Goal: Task Accomplishment & Management: Manage account settings

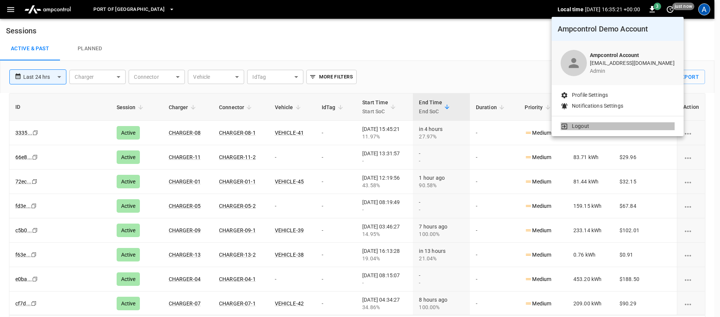
click at [613, 125] on li "Logout" at bounding box center [618, 126] width 114 height 8
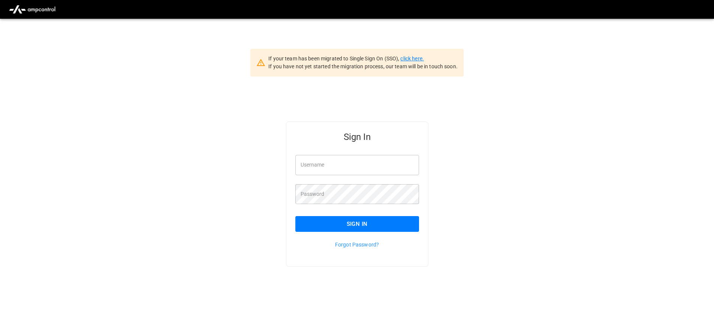
click at [410, 56] on link "click here." at bounding box center [412, 59] width 23 height 6
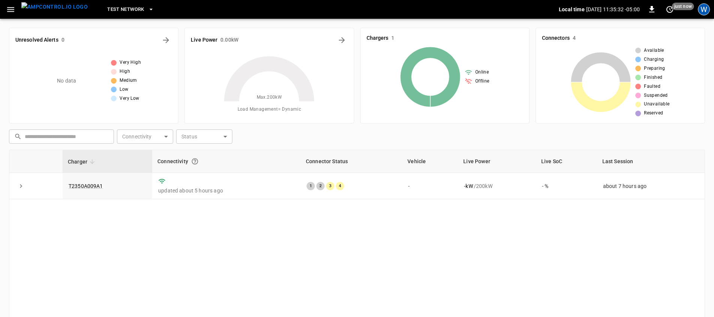
click at [705, 7] on div "W" at bounding box center [704, 9] width 12 height 12
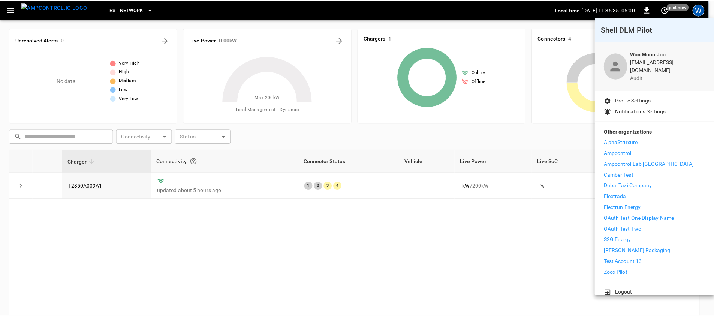
scroll to position [2, 0]
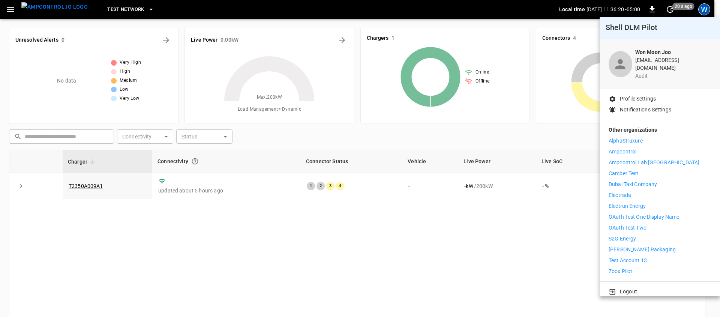
click at [706, 8] on div at bounding box center [360, 158] width 720 height 317
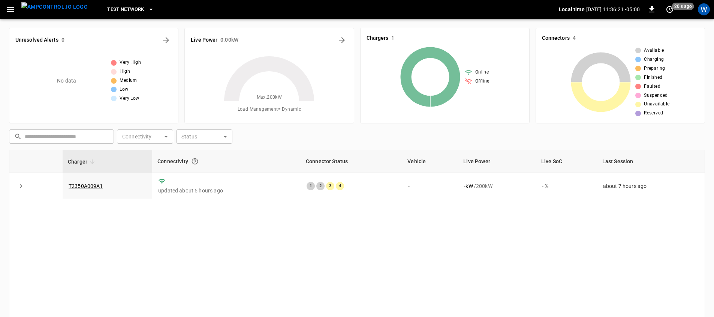
click at [502, 241] on div "Charger Connectivity Connector Status Vehicle Live Power Live SoC Last Session …" at bounding box center [357, 261] width 696 height 222
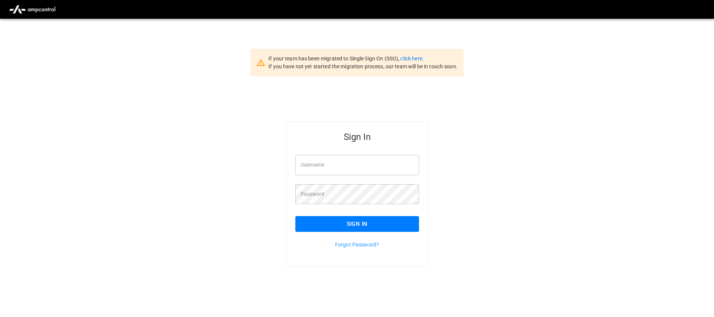
click at [360, 160] on input "Username" at bounding box center [358, 165] width 124 height 20
type input "**********"
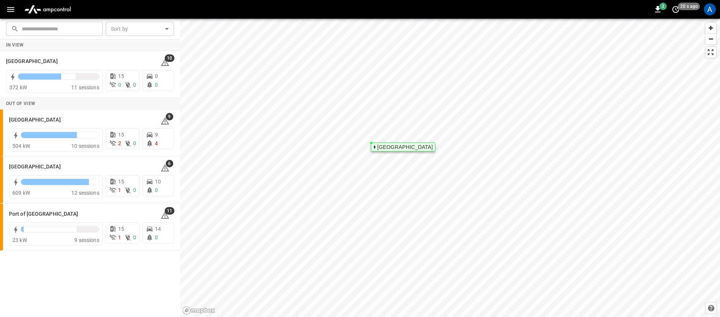
click at [46, 7] on img "menu" at bounding box center [47, 9] width 53 height 14
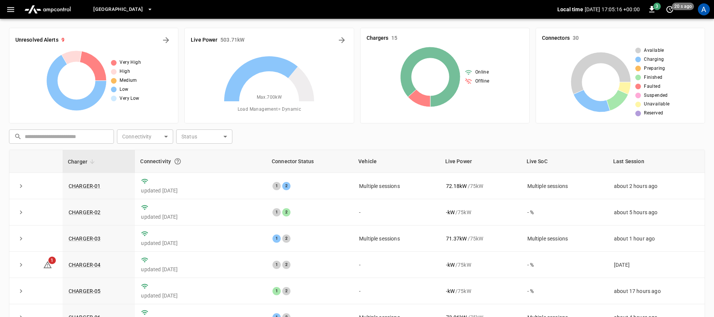
click at [139, 12] on span "[GEOGRAPHIC_DATA]" at bounding box center [118, 9] width 50 height 9
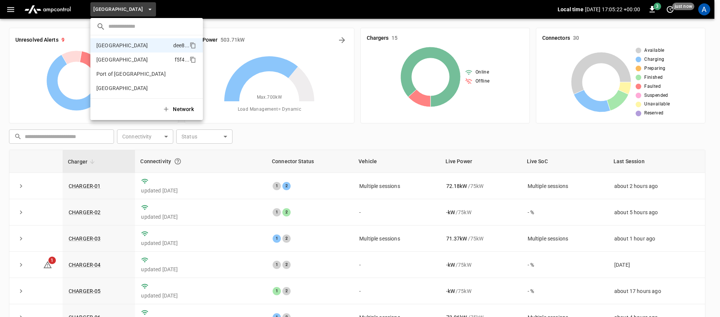
click at [159, 56] on li "Port of Barcelona f5f4 ..." at bounding box center [146, 60] width 113 height 14
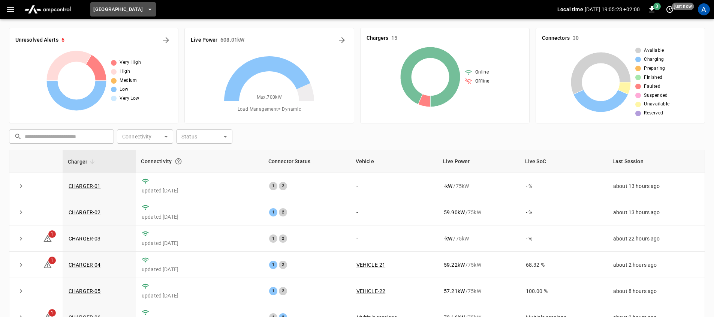
click at [146, 10] on button "[GEOGRAPHIC_DATA]" at bounding box center [122, 9] width 65 height 15
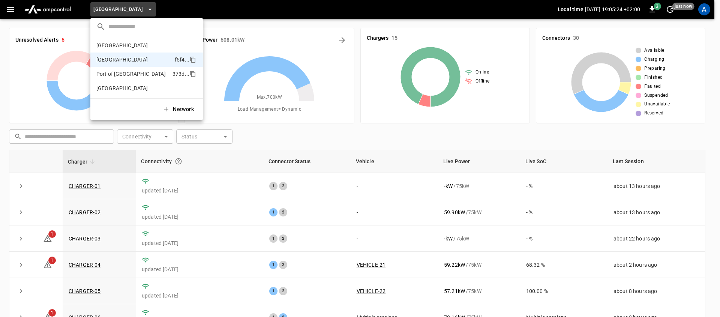
click at [138, 77] on p "Port of [GEOGRAPHIC_DATA]" at bounding box center [130, 74] width 69 height 8
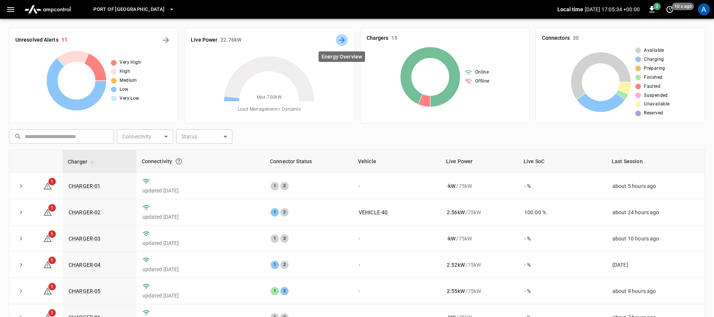
click at [341, 40] on icon "Energy Overview" at bounding box center [342, 40] width 6 height 6
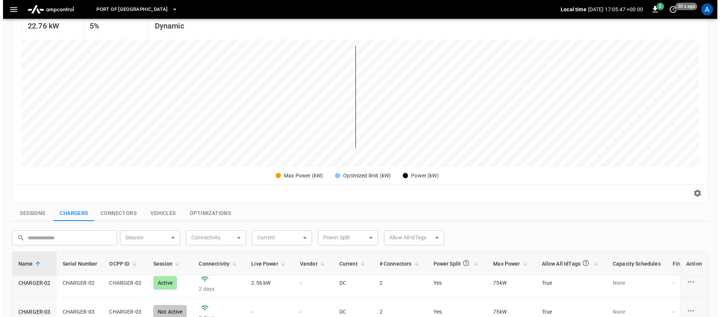
scroll to position [31, 0]
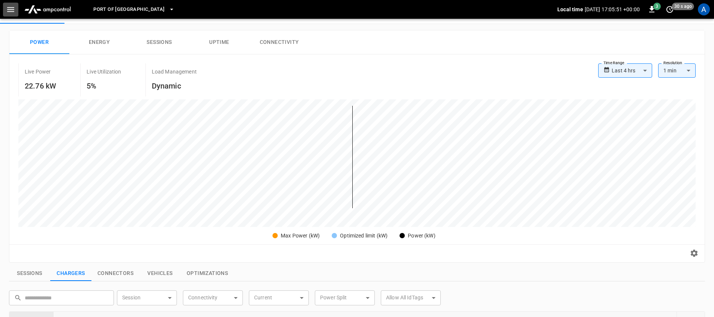
click at [6, 12] on icon "button" at bounding box center [10, 9] width 9 height 9
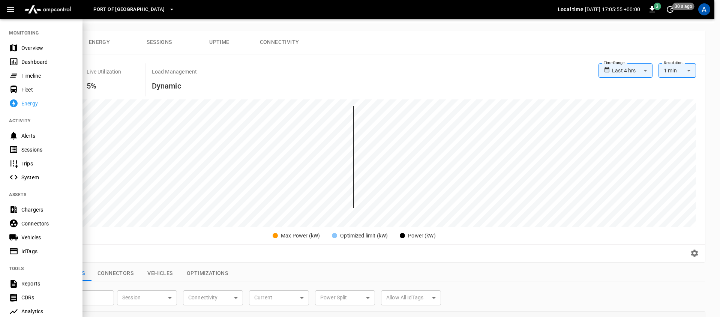
click at [37, 86] on div "Fleet" at bounding box center [47, 90] width 52 height 8
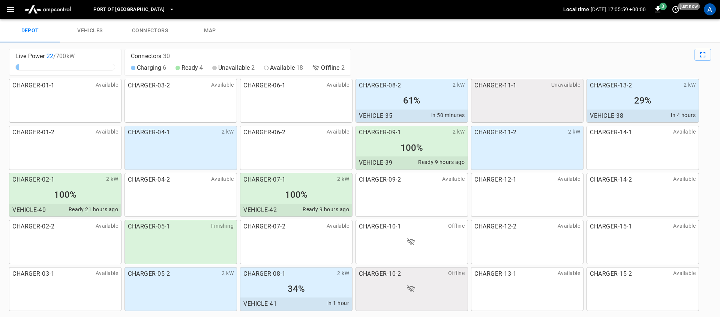
click at [402, 47] on div "Live Power 22 / 700 kW Connectors 30 Charging 6 Ready 4 Unavailable 2 Available…" at bounding box center [360, 180] width 720 height 274
click at [411, 62] on div at bounding box center [532, 62] width 357 height 27
click at [10, 14] on icon "button" at bounding box center [10, 9] width 9 height 9
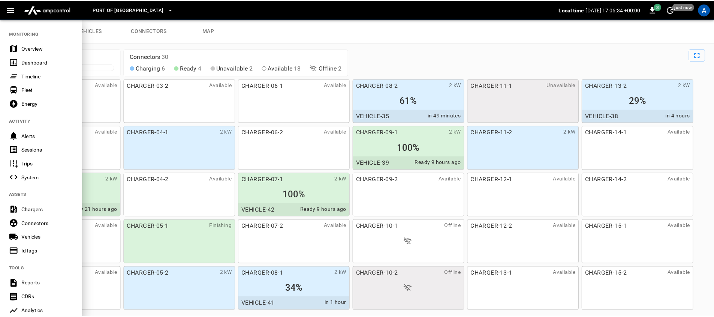
scroll to position [131, 0]
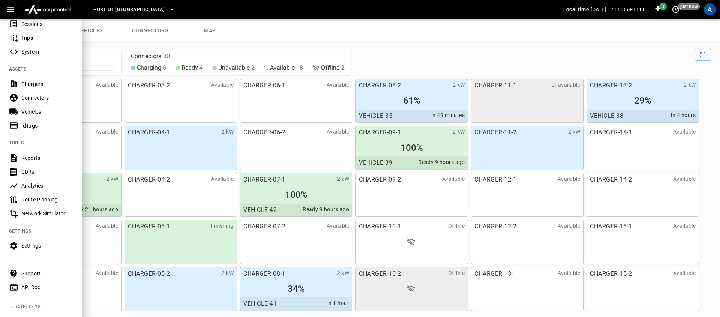
click at [41, 242] on div "Settings" at bounding box center [47, 246] width 52 height 8
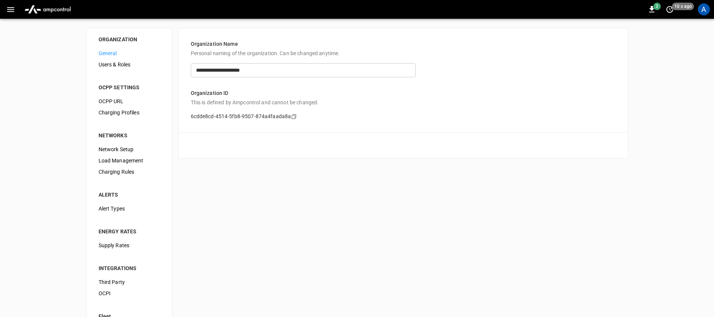
click at [119, 66] on span "Users & Roles" at bounding box center [130, 65] width 62 height 8
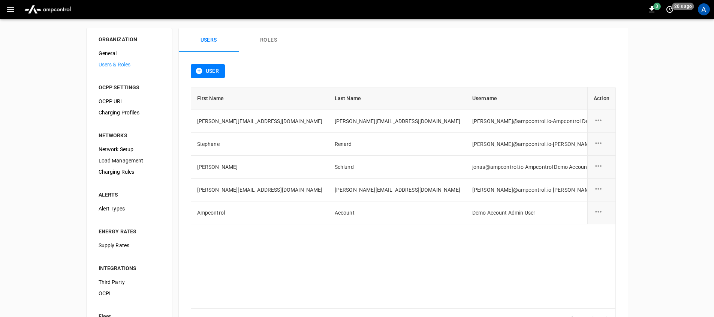
click at [270, 39] on button "Roles" at bounding box center [269, 40] width 60 height 24
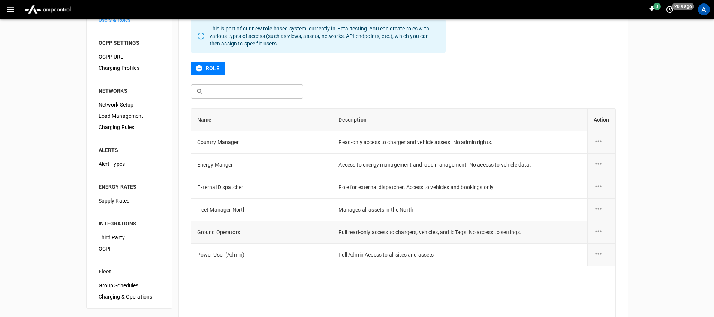
scroll to position [57, 0]
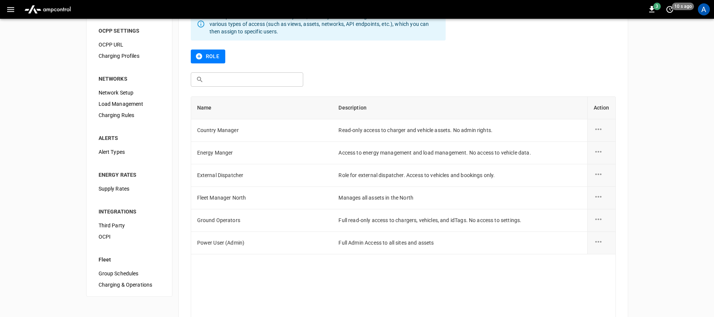
click at [208, 56] on button "Role" at bounding box center [208, 57] width 35 height 14
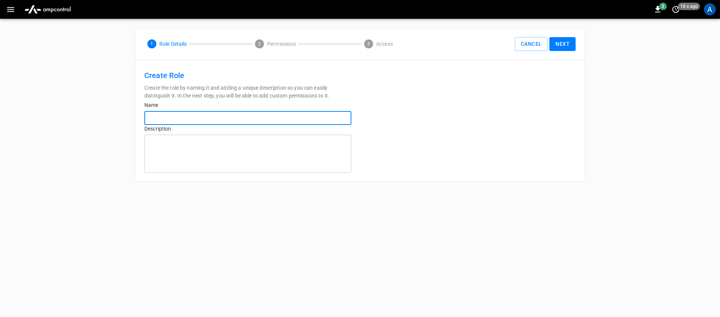
click at [204, 113] on input "text" at bounding box center [247, 118] width 207 height 14
type input "**********"
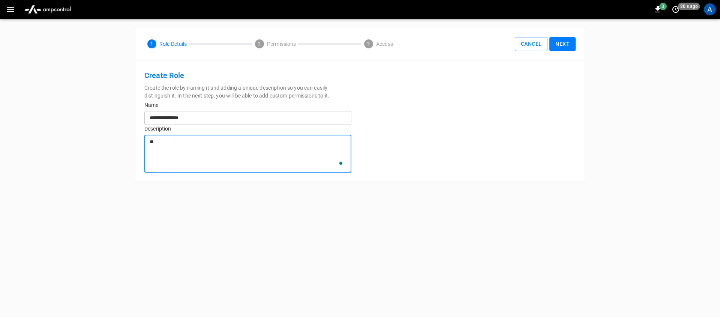
type textarea "*"
type textarea "******"
click at [572, 44] on button "Next" at bounding box center [562, 44] width 26 height 14
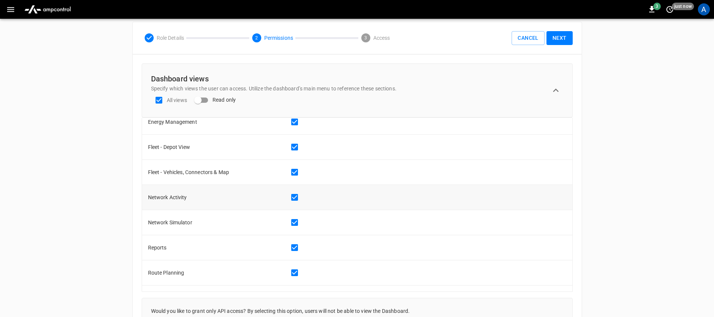
scroll to position [228, 0]
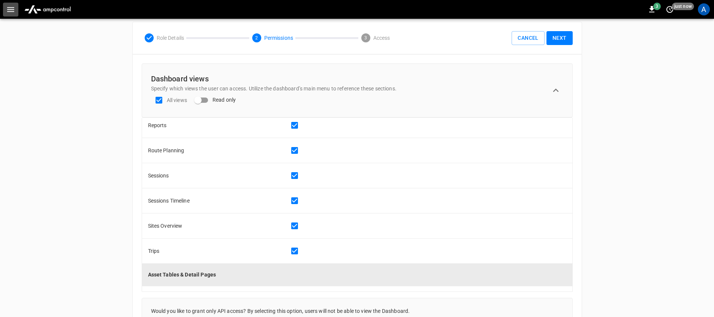
click at [9, 14] on button "button" at bounding box center [10, 10] width 15 height 14
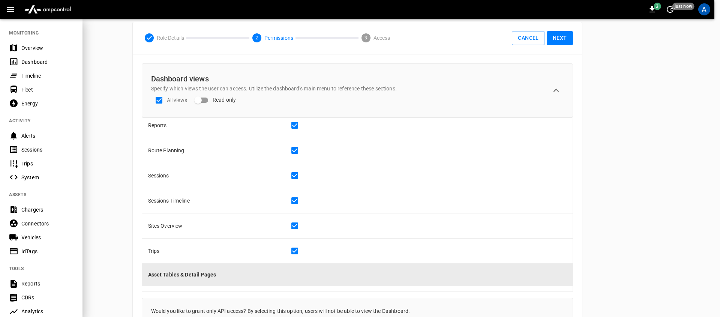
click at [115, 172] on div at bounding box center [360, 158] width 720 height 317
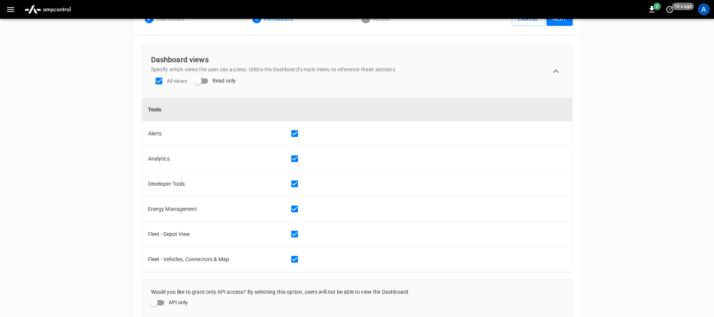
scroll to position [0, 0]
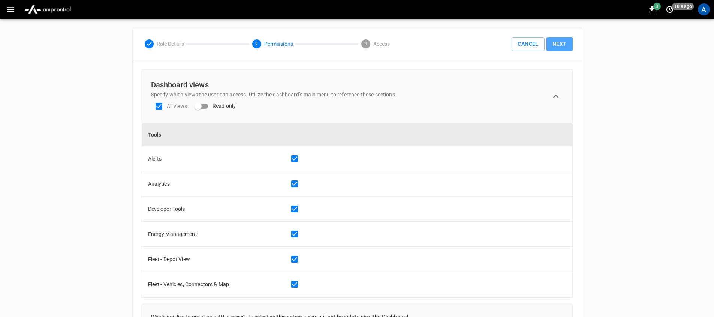
click at [557, 46] on button "Next" at bounding box center [560, 44] width 26 height 14
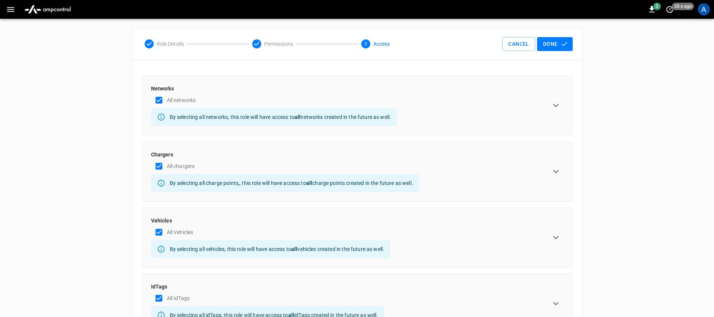
click at [554, 108] on icon "expand row" at bounding box center [556, 105] width 11 height 11
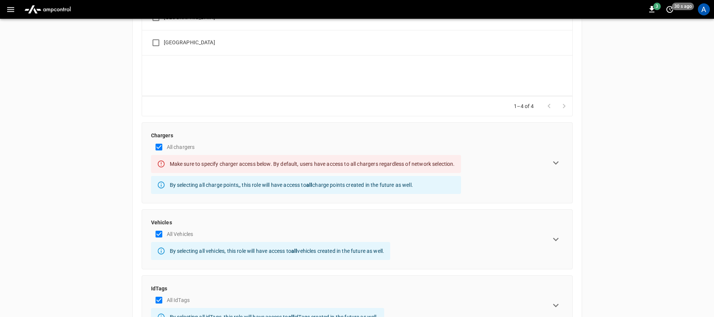
scroll to position [237, 0]
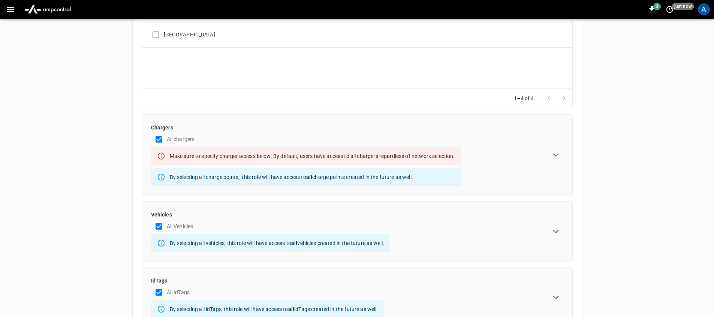
click at [560, 151] on icon "expand row" at bounding box center [556, 154] width 11 height 11
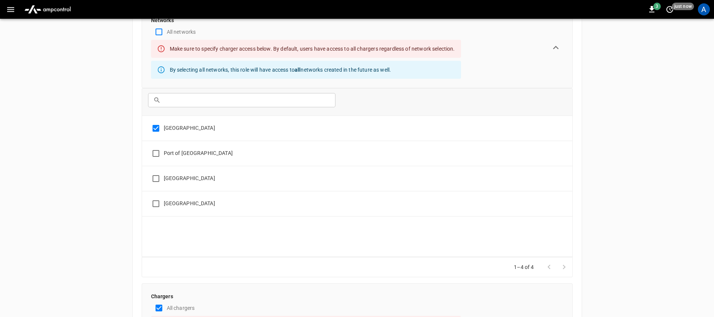
scroll to position [0, 0]
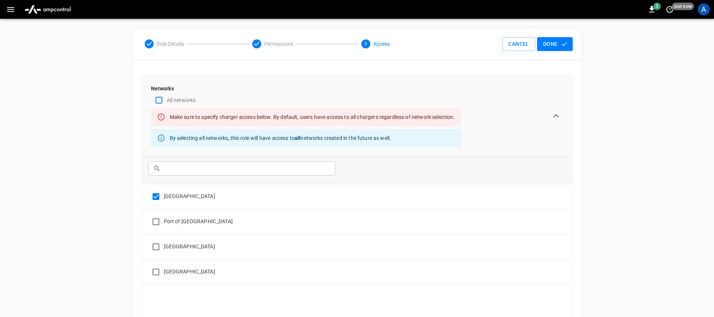
click at [552, 48] on button "Done" at bounding box center [555, 44] width 36 height 14
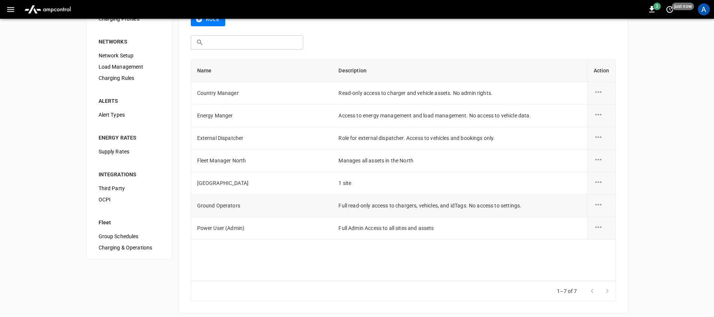
scroll to position [99, 0]
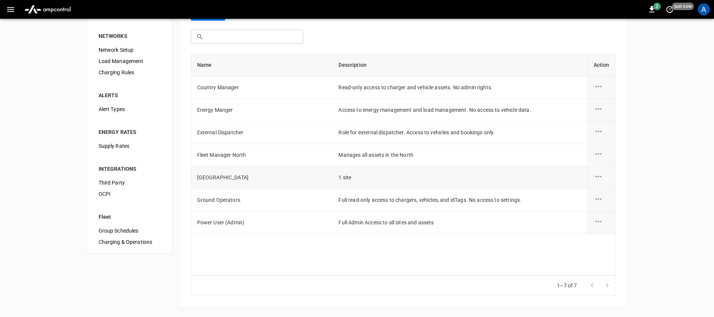
click at [224, 179] on td "[GEOGRAPHIC_DATA]" at bounding box center [262, 178] width 142 height 23
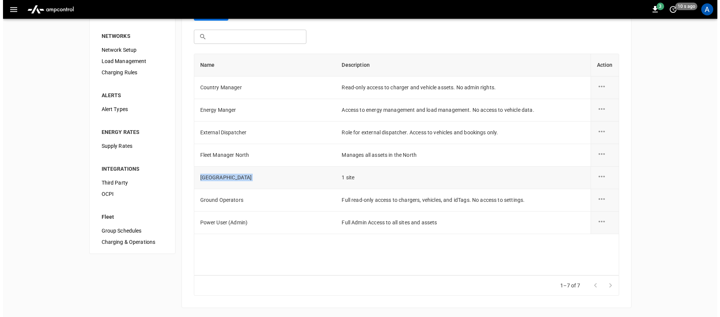
scroll to position [0, 0]
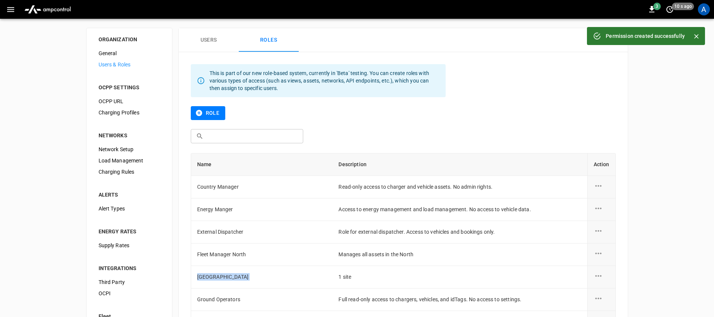
click at [214, 39] on button "Users" at bounding box center [209, 40] width 60 height 24
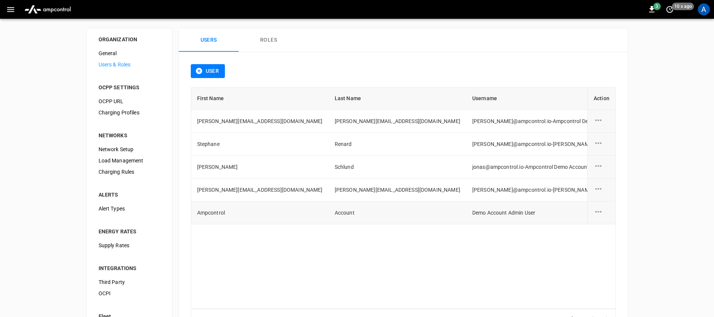
click at [593, 212] on td "users-table" at bounding box center [602, 212] width 28 height 23
click at [596, 211] on icon "user action options" at bounding box center [598, 211] width 9 height 9
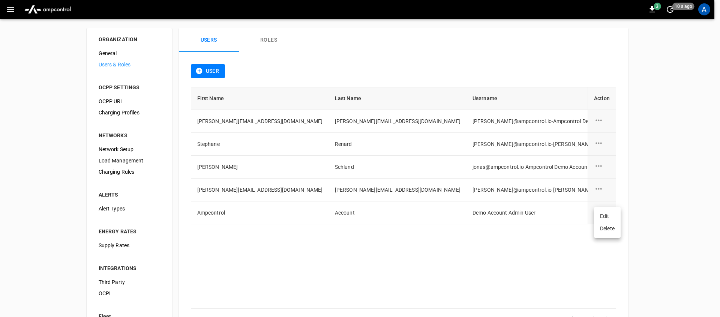
drag, startPoint x: 369, startPoint y: 238, endPoint x: 364, endPoint y: 236, distance: 5.4
click at [368, 238] on div at bounding box center [360, 158] width 720 height 317
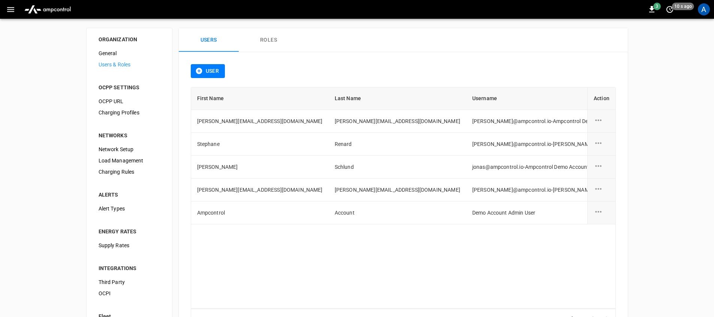
click at [600, 211] on icon "user action options" at bounding box center [598, 211] width 9 height 9
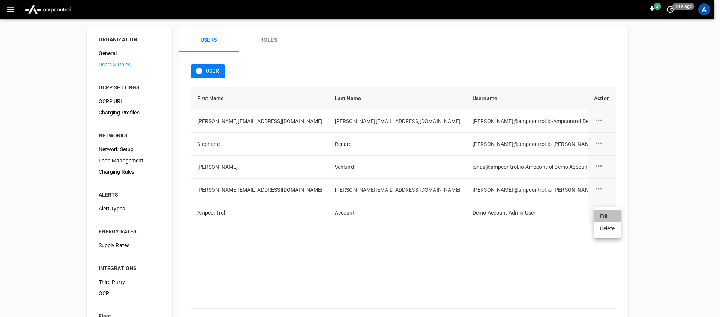
click at [603, 214] on li "Edit" at bounding box center [607, 216] width 27 height 12
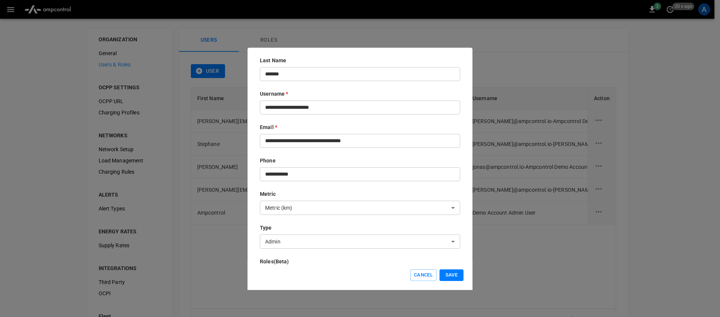
scroll to position [143, 0]
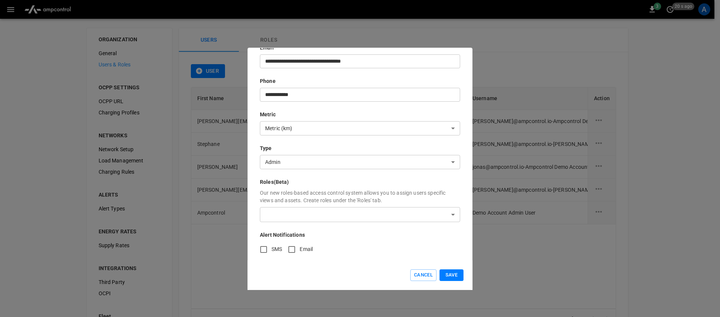
click at [302, 207] on body "3 20 s ago A ORGANIZATION General Users & Roles OCPP SETTINGS OCPP URL Charging…" at bounding box center [360, 181] width 720 height 362
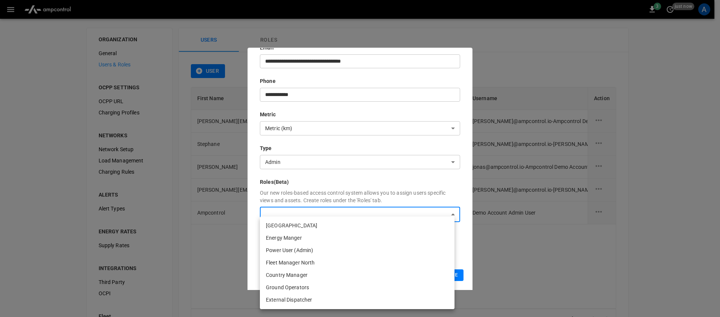
click at [460, 236] on div at bounding box center [360, 158] width 720 height 317
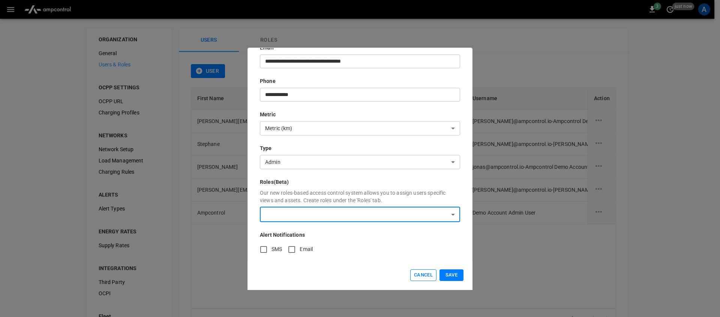
click at [431, 270] on button "Cancel" at bounding box center [423, 275] width 26 height 12
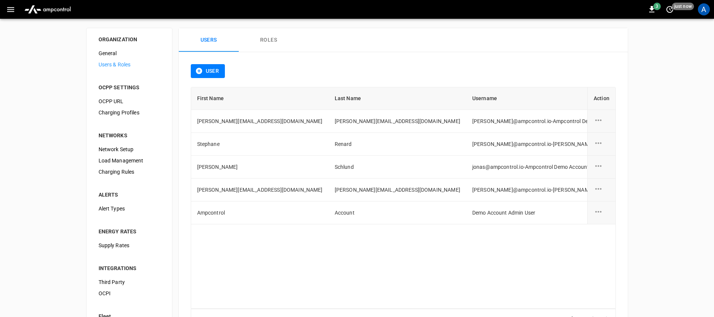
click at [60, 10] on img "menu" at bounding box center [47, 9] width 53 height 14
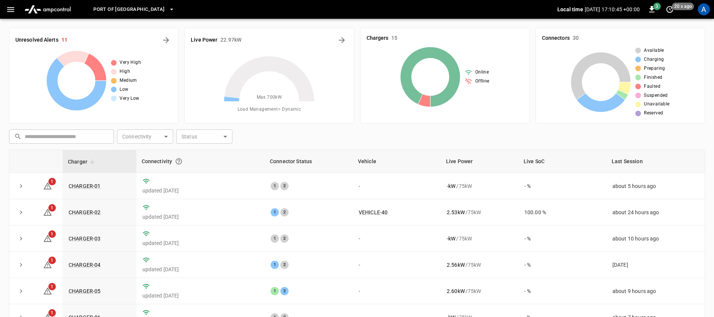
click at [140, 8] on span "Port of [GEOGRAPHIC_DATA]" at bounding box center [128, 9] width 71 height 9
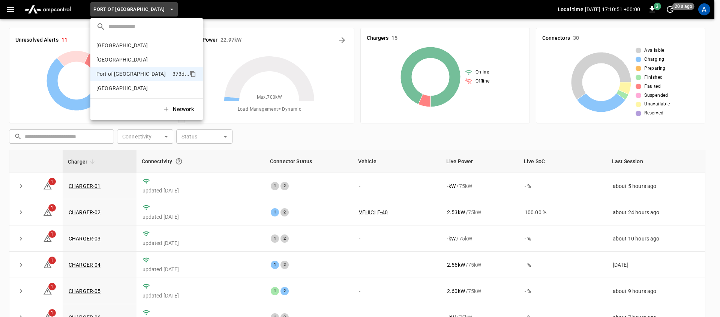
click at [212, 176] on div at bounding box center [360, 158] width 720 height 317
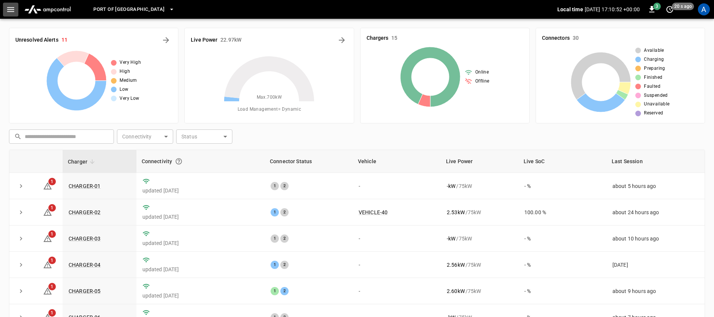
click at [8, 13] on icon "button" at bounding box center [10, 9] width 9 height 9
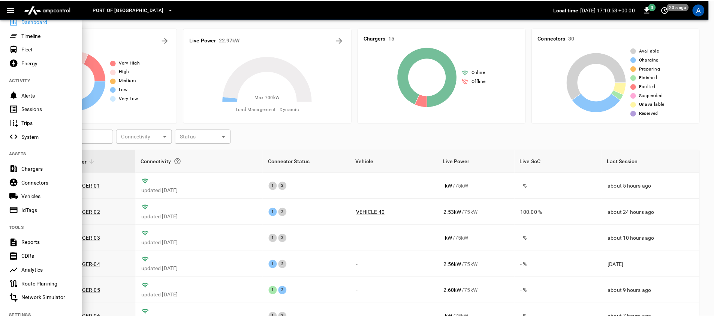
scroll to position [43, 0]
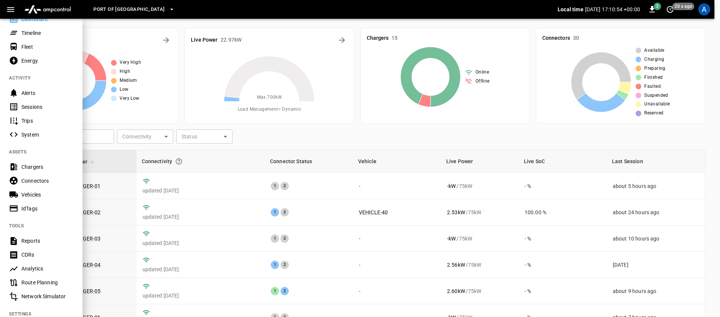
click at [42, 199] on div "Vehicles" at bounding box center [41, 195] width 83 height 14
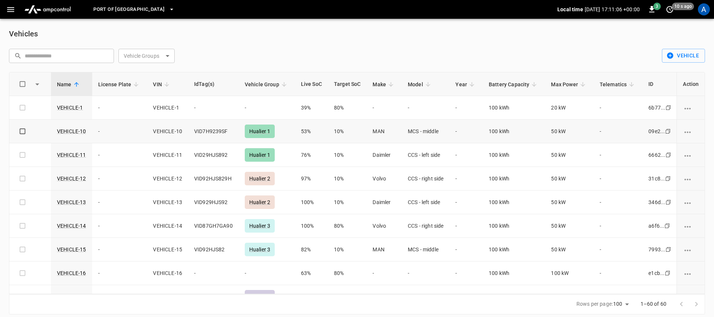
click at [204, 134] on span "VID7H9239SF" at bounding box center [211, 131] width 34 height 6
click at [176, 132] on td "VEHICLE-10" at bounding box center [167, 132] width 41 height 24
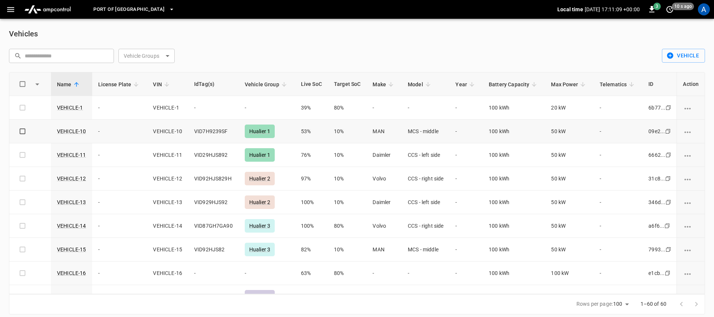
click at [210, 131] on span "VID7H9239SF" at bounding box center [211, 131] width 34 height 6
click at [204, 129] on span "VID7H9239SF" at bounding box center [211, 131] width 34 height 6
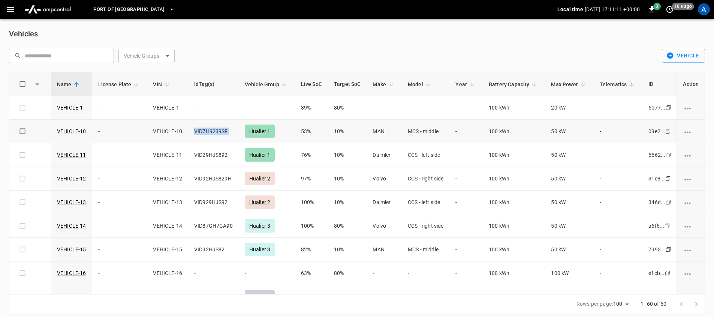
click at [204, 129] on span "VID7H9239SF" at bounding box center [211, 131] width 34 height 6
click at [146, 15] on button "Port of [GEOGRAPHIC_DATA]" at bounding box center [133, 9] width 87 height 15
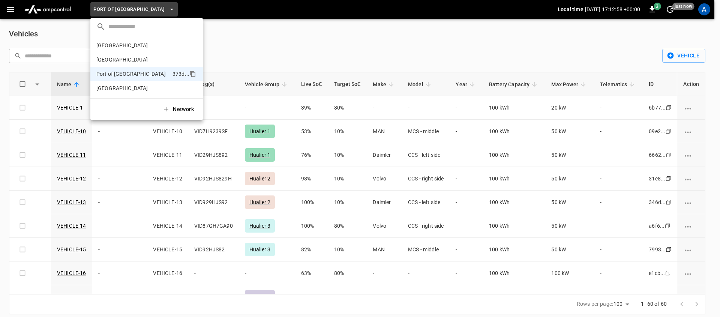
click at [381, 42] on div at bounding box center [360, 158] width 720 height 317
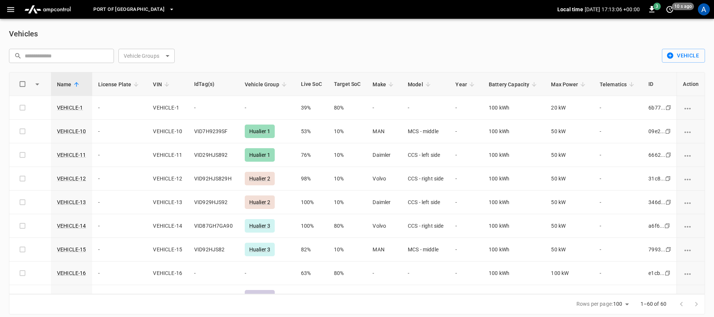
click at [13, 12] on icon "button" at bounding box center [10, 9] width 9 height 9
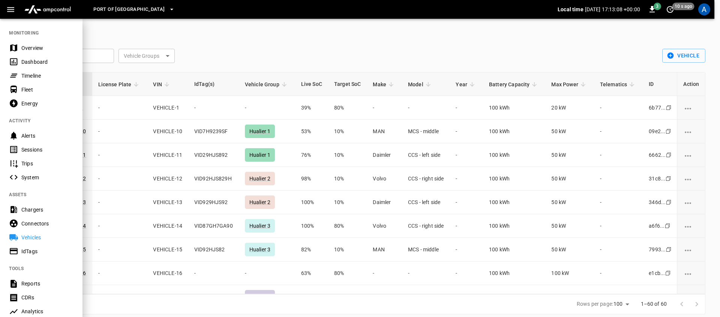
click at [54, 152] on div "Sessions" at bounding box center [47, 150] width 52 height 8
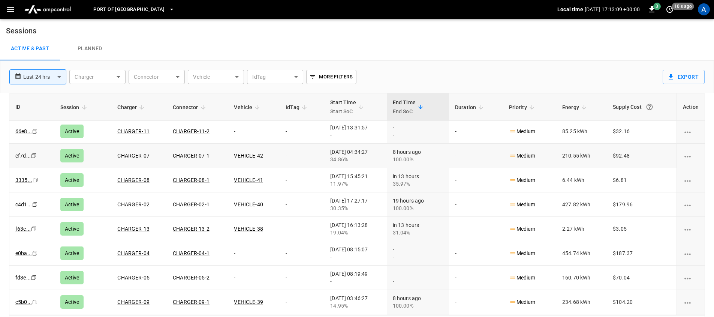
scroll to position [3, 0]
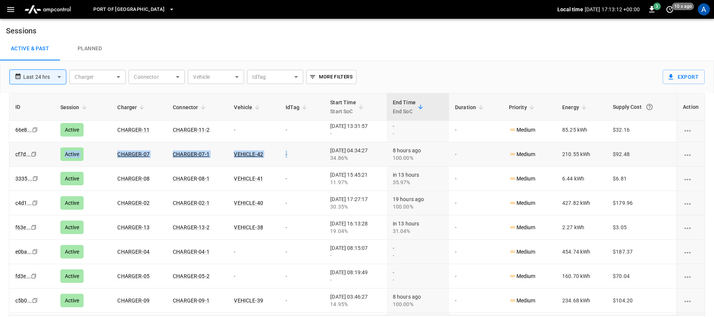
drag, startPoint x: 43, startPoint y: 157, endPoint x: 283, endPoint y: 156, distance: 240.0
click at [283, 156] on tr "cf7d ... Copy Active CHARGER-07 CHARGER-07-1 VEHICLE-42 - [DATE] 04:34:27 34.86…" at bounding box center [357, 154] width 696 height 24
click at [284, 156] on td "-" at bounding box center [302, 154] width 45 height 24
drag, startPoint x: 266, startPoint y: 153, endPoint x: 210, endPoint y: 153, distance: 55.5
click at [210, 153] on tr "cf7d ... Copy Active CHARGER-07 CHARGER-07-1 VEHICLE-42 - [DATE] 04:34:27 34.86…" at bounding box center [357, 154] width 696 height 24
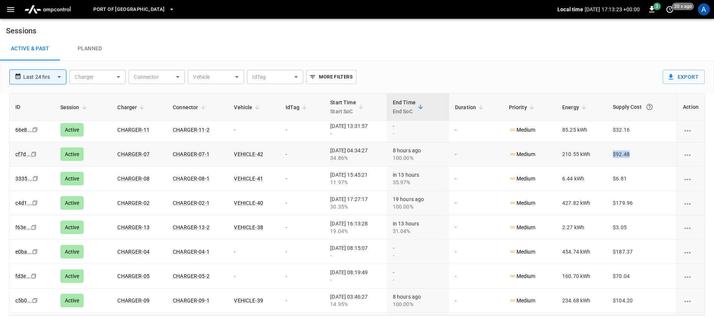
drag, startPoint x: 640, startPoint y: 153, endPoint x: 601, endPoint y: 153, distance: 38.6
click at [601, 153] on tr "cf7d ... Copy Active CHARGER-07 CHARGER-07-1 VEHICLE-42 - [DATE] 04:34:27 34.86…" at bounding box center [357, 154] width 696 height 24
click at [635, 153] on td "$92.57" at bounding box center [642, 154] width 70 height 24
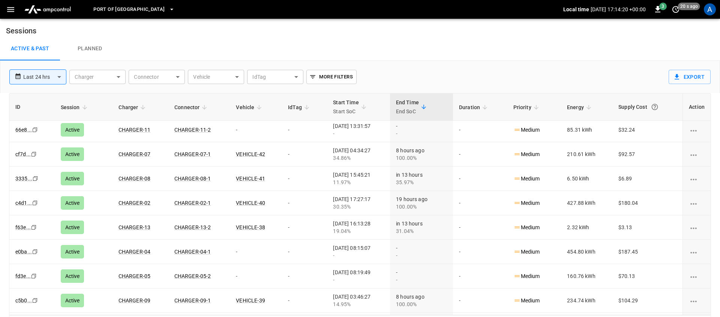
click at [213, 81] on body "**********" at bounding box center [360, 167] width 720 height 335
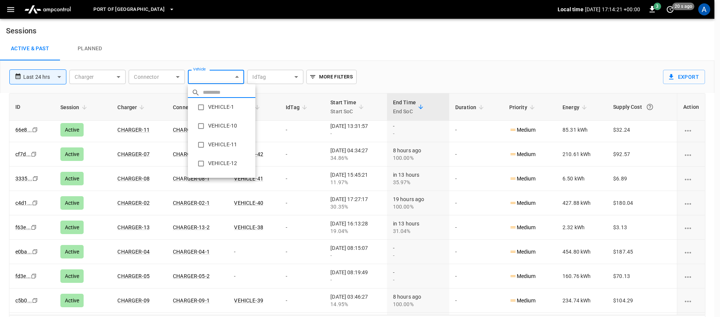
click at [226, 50] on div at bounding box center [360, 158] width 720 height 317
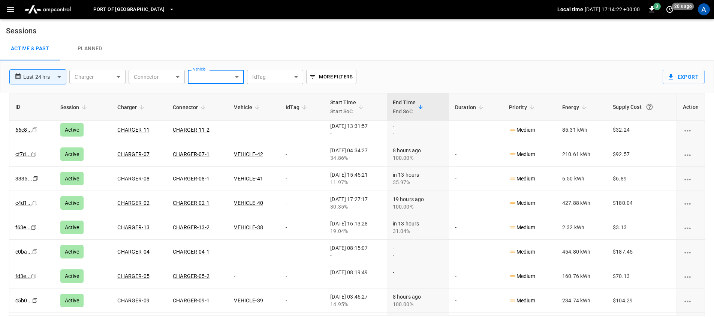
click at [13, 10] on icon "button" at bounding box center [10, 9] width 9 height 9
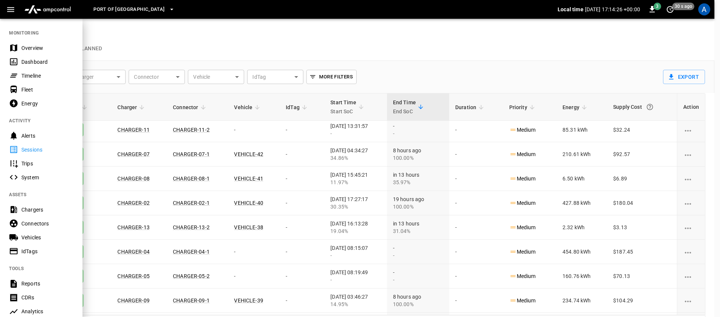
click at [53, 232] on div "Vehicles" at bounding box center [41, 237] width 83 height 14
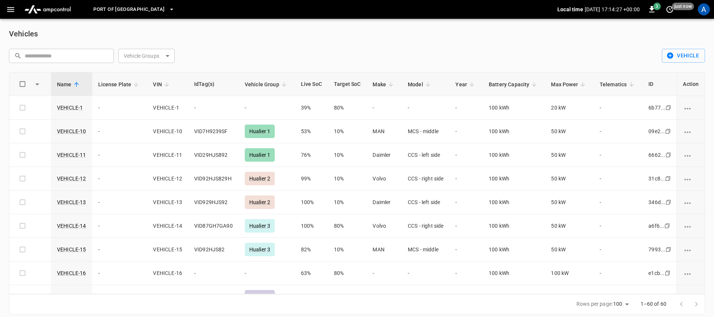
click at [357, 57] on div "​ ​ Vehicle Groups ​ Vehicle Groups" at bounding box center [331, 53] width 656 height 20
drag, startPoint x: 287, startPoint y: 86, endPoint x: 247, endPoint y: 84, distance: 39.8
click at [246, 84] on tr "Name License Plate VIN IdTag(s) Vehicle Group Live SoC Target SoC Make Model Ye…" at bounding box center [357, 84] width 697 height 24
click at [1, 3] on div "[GEOGRAPHIC_DATA] Local time [DATE] 17:14:42 +00:00 3 10 s ago A" at bounding box center [357, 9] width 714 height 19
click at [11, 12] on icon "button" at bounding box center [10, 9] width 9 height 9
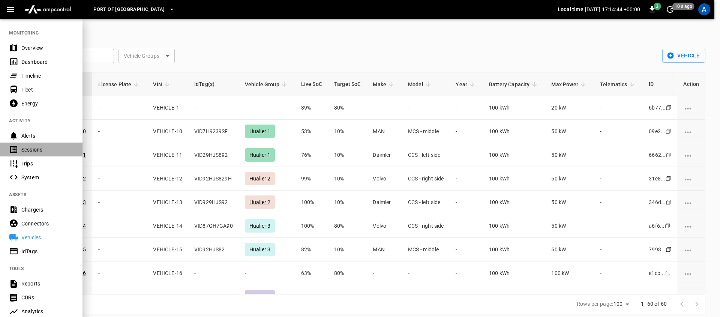
click at [45, 145] on div "Sessions" at bounding box center [41, 150] width 83 height 14
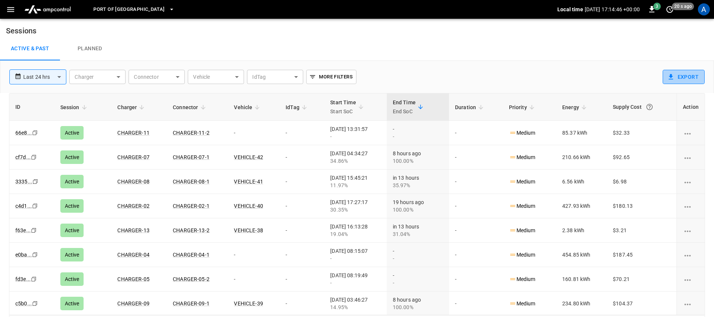
click at [678, 80] on button "Export" at bounding box center [684, 77] width 42 height 14
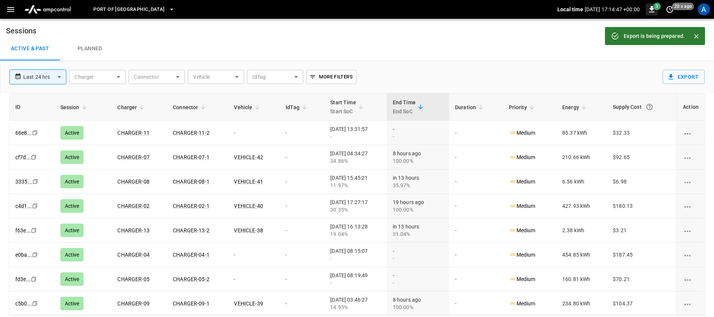
click at [650, 7] on icon "button" at bounding box center [652, 9] width 9 height 9
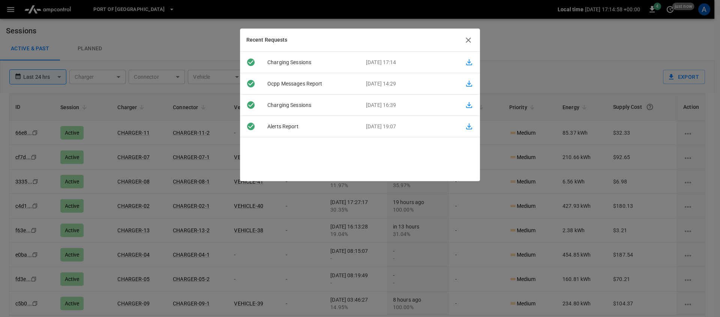
click at [468, 38] on icon "button" at bounding box center [468, 40] width 9 height 9
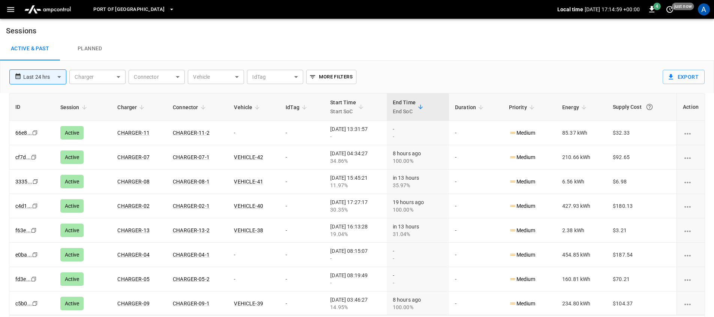
click at [14, 14] on button "button" at bounding box center [10, 10] width 15 height 14
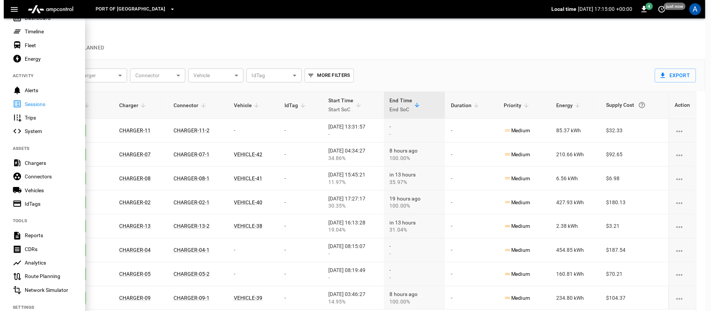
scroll to position [131, 0]
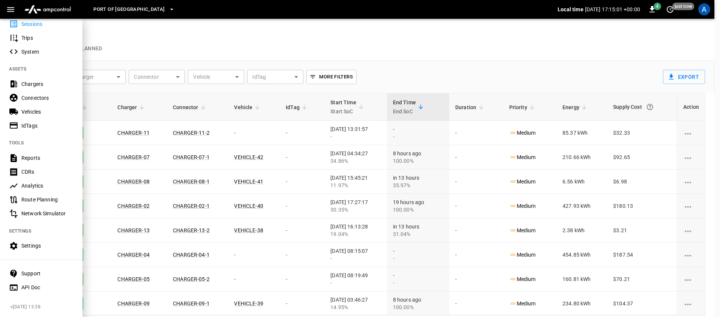
click at [46, 182] on div "Analytics" at bounding box center [47, 186] width 52 height 8
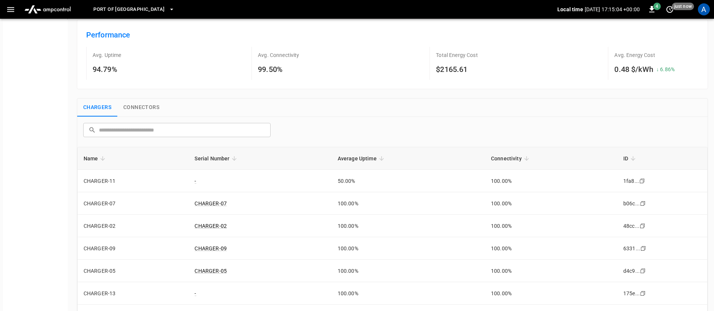
scroll to position [45, 0]
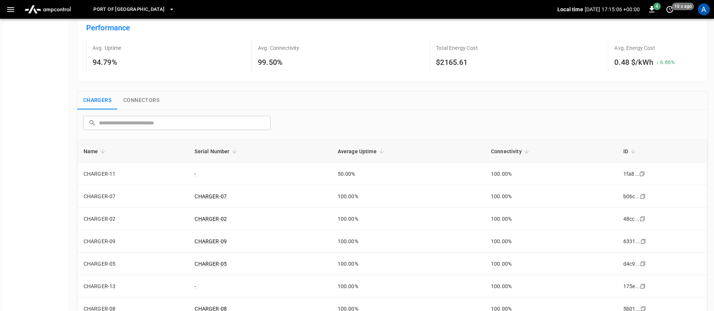
click at [456, 56] on div "Total Energy Cost $2165.61" at bounding box center [466, 56] width 72 height 33
click at [454, 60] on h6 "$2165.61" at bounding box center [457, 62] width 42 height 12
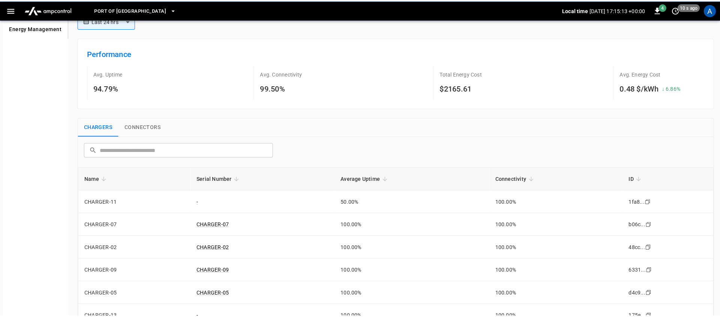
scroll to position [0, 0]
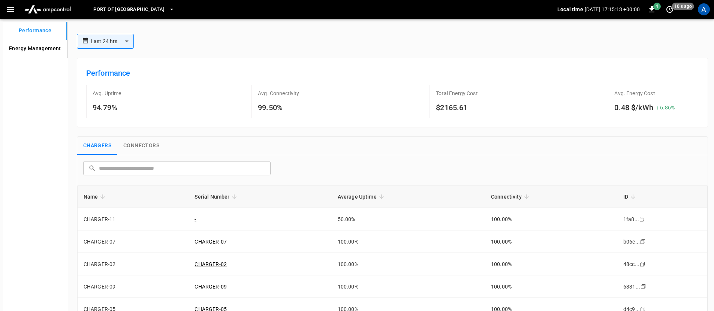
click at [48, 17] on button "menu" at bounding box center [47, 9] width 59 height 19
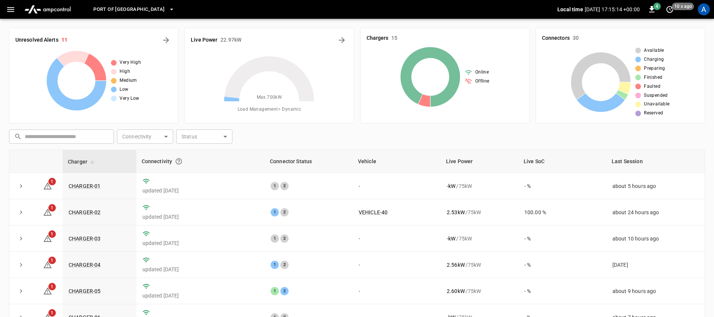
click at [1, 9] on div "[GEOGRAPHIC_DATA] Local time [DATE] 17:15:14 +00:00 4 10 s ago A" at bounding box center [357, 9] width 714 height 19
click at [339, 40] on icon "Energy Overview" at bounding box center [342, 40] width 6 height 6
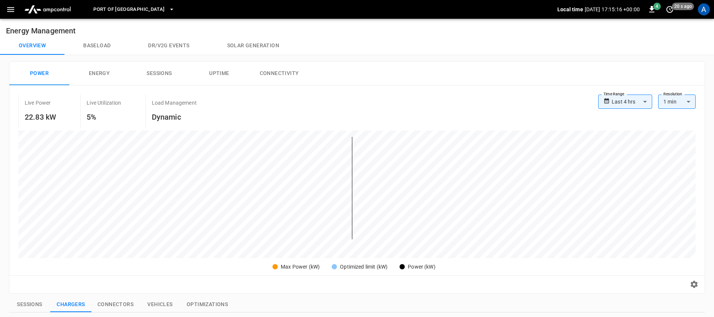
click at [104, 76] on button "Energy" at bounding box center [99, 74] width 60 height 24
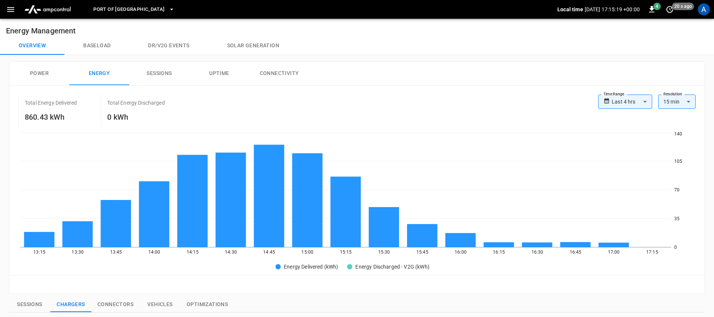
click at [48, 115] on h6 "860.43 kWh" at bounding box center [51, 117] width 52 height 12
click at [64, 14] on img "menu" at bounding box center [47, 9] width 53 height 14
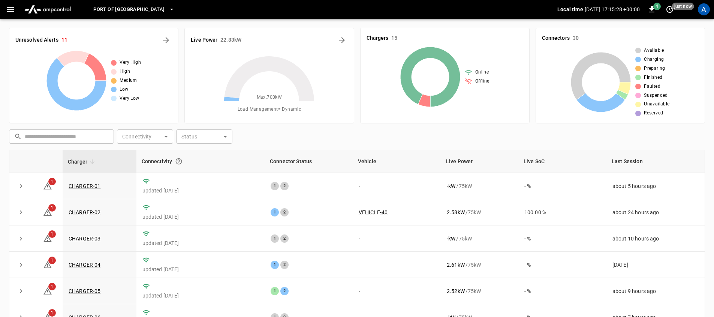
click at [400, 145] on div "​ ​ Connectivity ​ Connectivity Status ​ Status Charger Connectivity Connector …" at bounding box center [357, 258] width 696 height 265
click at [6, 12] on icon "button" at bounding box center [10, 9] width 9 height 9
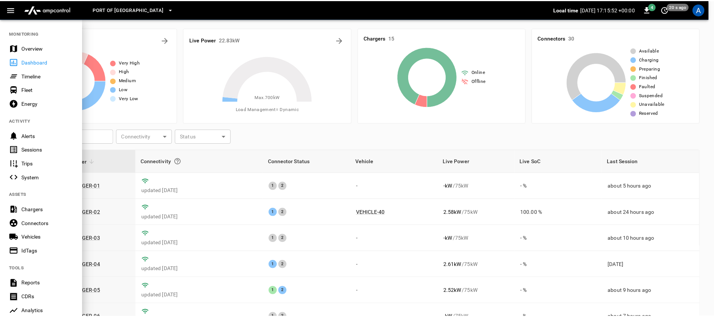
scroll to position [2, 0]
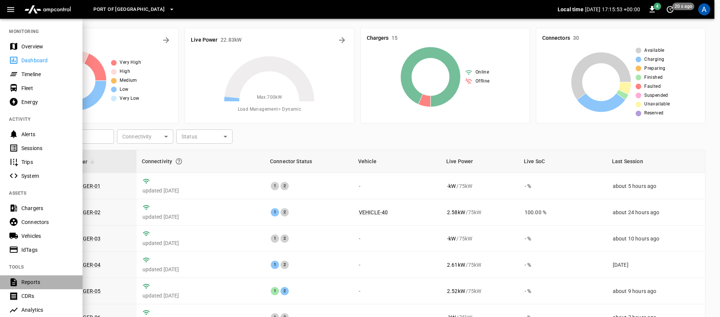
click at [45, 282] on div "Reports" at bounding box center [47, 282] width 52 height 8
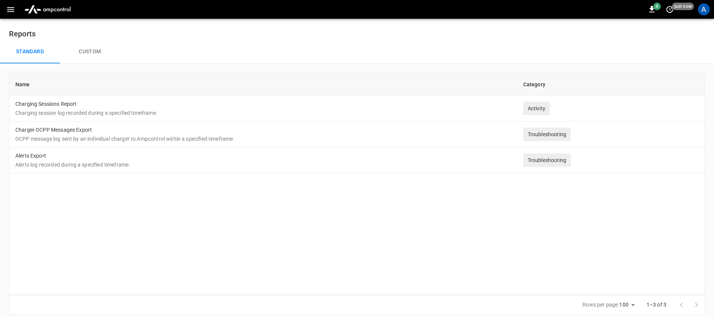
click at [206, 221] on div "Name Category Charging Sessions Report Charging session log recorded during a s…" at bounding box center [357, 184] width 696 height 222
click at [92, 55] on button "Custom" at bounding box center [90, 52] width 60 height 24
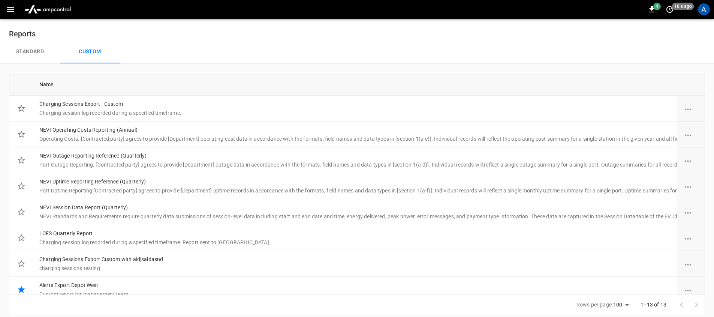
click at [37, 59] on button "Standard" at bounding box center [30, 52] width 60 height 24
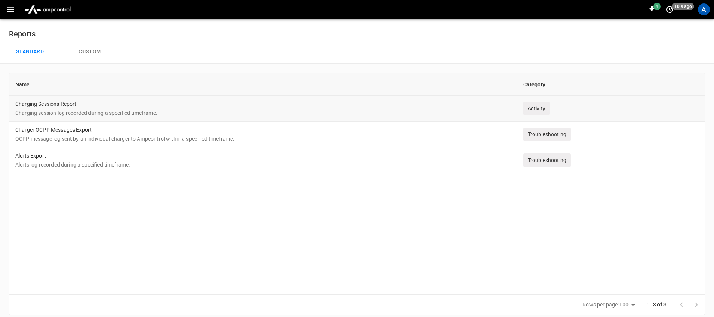
click at [426, 101] on td "Charging Sessions Report Charging session log recorded during a specified timef…" at bounding box center [263, 109] width 508 height 26
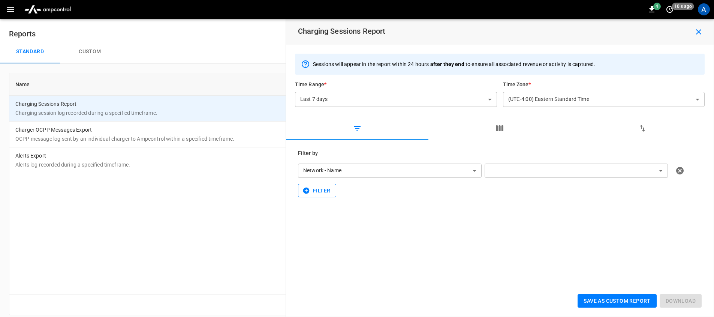
click at [323, 194] on button "Filter" at bounding box center [317, 191] width 38 height 14
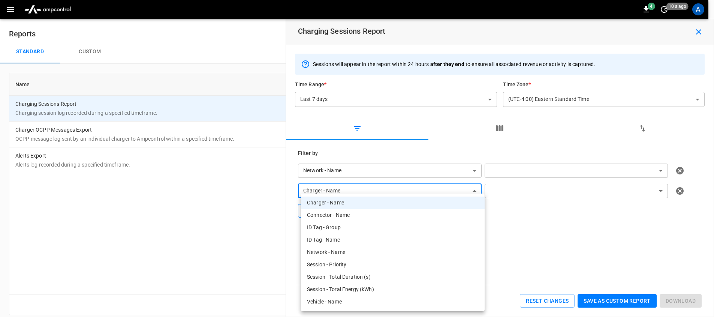
click at [323, 194] on body "**********" at bounding box center [357, 162] width 714 height 324
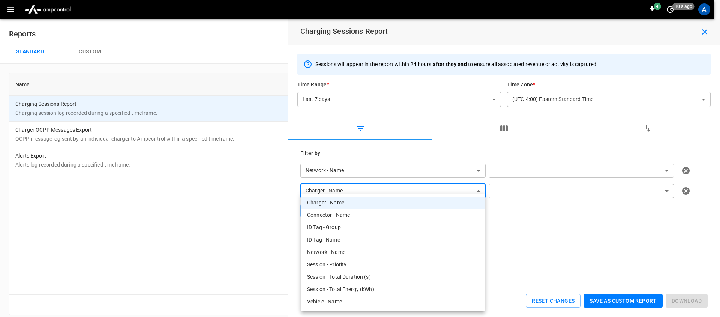
drag, startPoint x: 605, startPoint y: 281, endPoint x: 620, endPoint y: 306, distance: 29.5
click at [606, 282] on div at bounding box center [360, 158] width 720 height 317
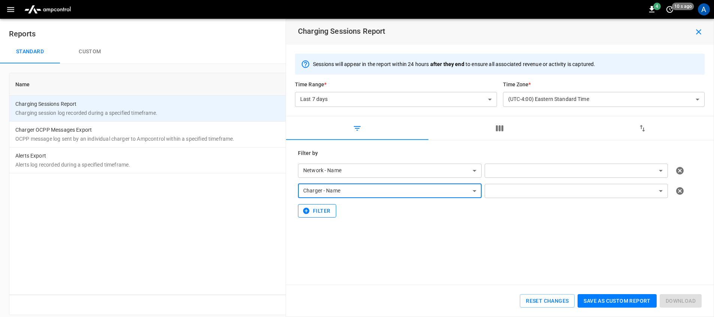
click at [312, 213] on button "Filter" at bounding box center [317, 211] width 38 height 14
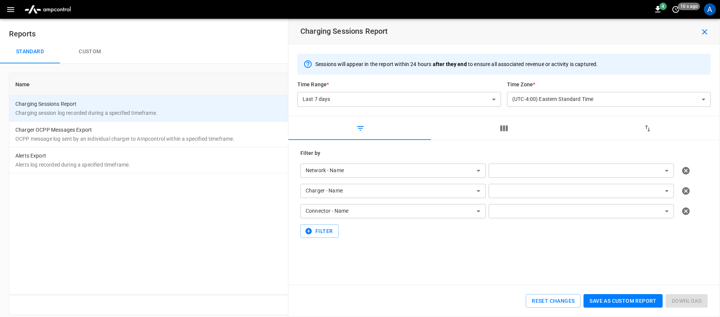
click at [540, 191] on body "**********" at bounding box center [360, 162] width 720 height 324
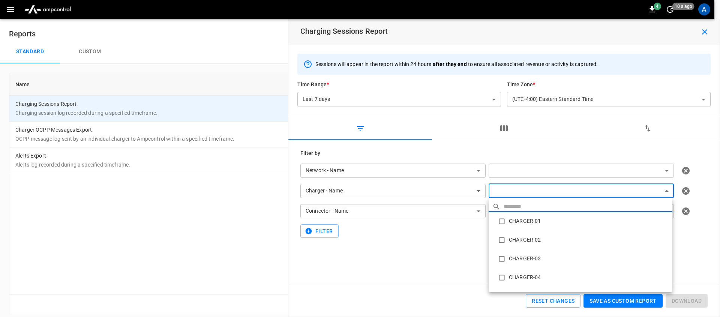
click at [421, 235] on div at bounding box center [360, 158] width 720 height 317
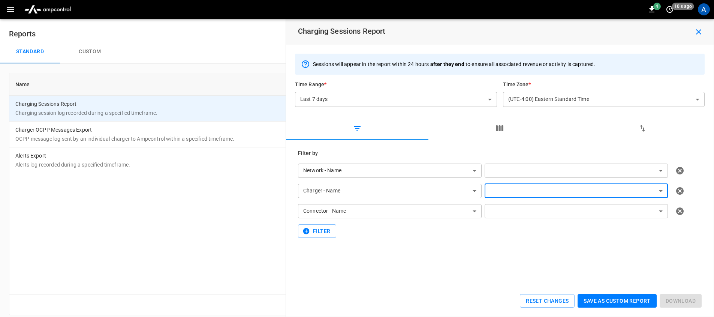
click at [509, 131] on button "button" at bounding box center [500, 128] width 143 height 24
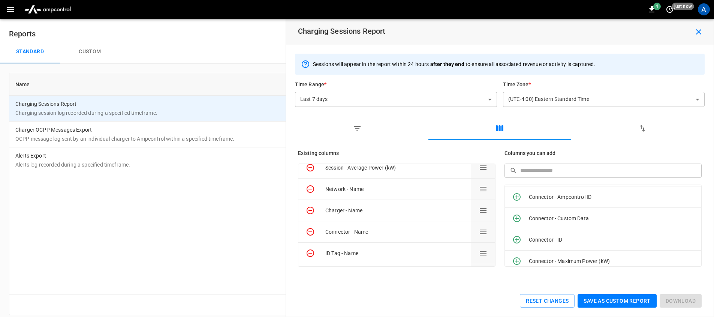
scroll to position [277, 0]
click at [203, 198] on div "Name Category Charging Sessions Report Charging session log recorded during a s…" at bounding box center [357, 184] width 696 height 222
click at [701, 33] on icon "button" at bounding box center [699, 31] width 9 height 9
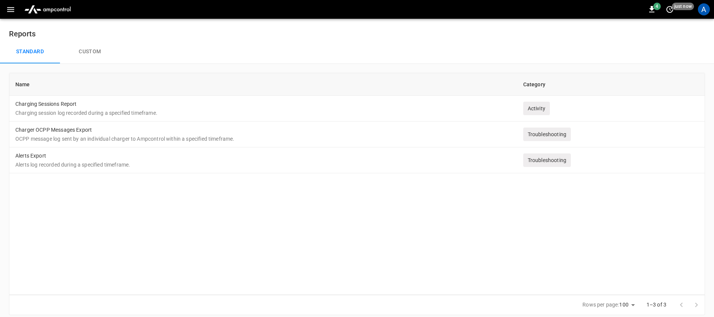
click at [105, 62] on button "Custom" at bounding box center [90, 52] width 60 height 24
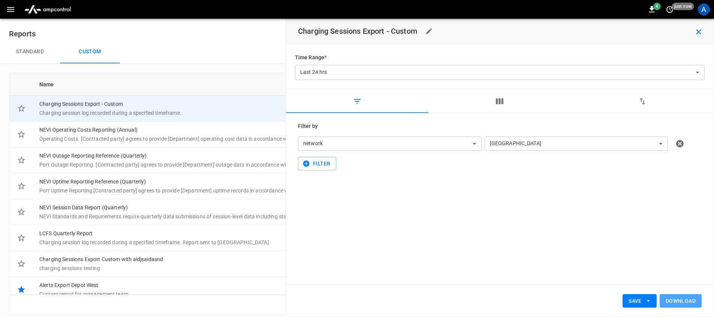
click at [676, 302] on button "Download" at bounding box center [681, 301] width 42 height 14
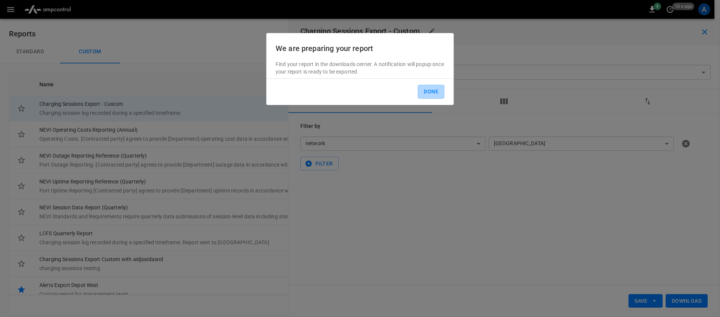
drag, startPoint x: 420, startPoint y: 94, endPoint x: 571, endPoint y: 41, distance: 159.9
click at [421, 94] on button "Done" at bounding box center [431, 92] width 27 height 14
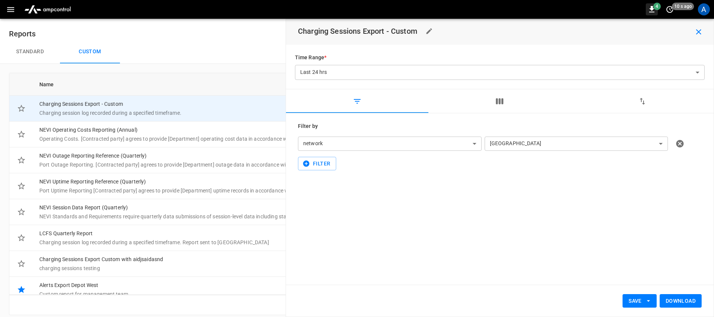
click at [653, 12] on icon "button" at bounding box center [652, 9] width 5 height 6
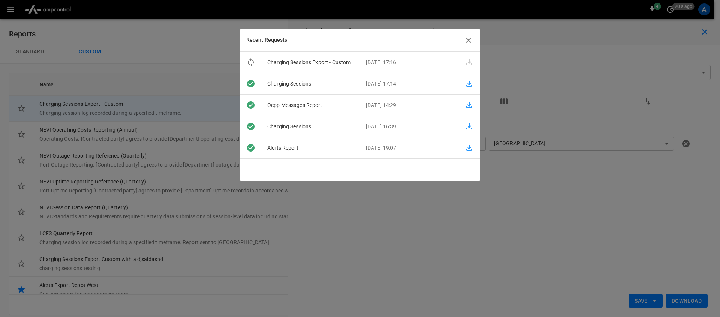
click at [468, 35] on button "button" at bounding box center [468, 40] width 11 height 11
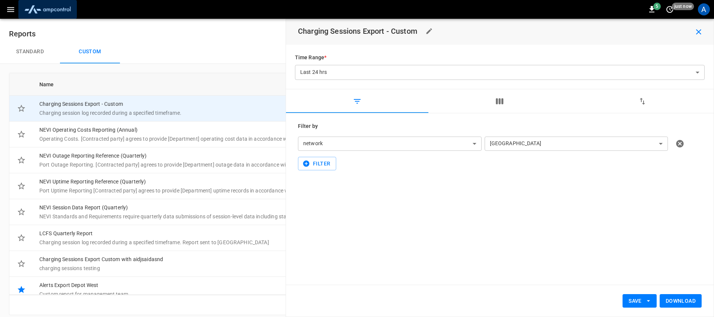
click at [58, 13] on img "menu" at bounding box center [47, 9] width 53 height 14
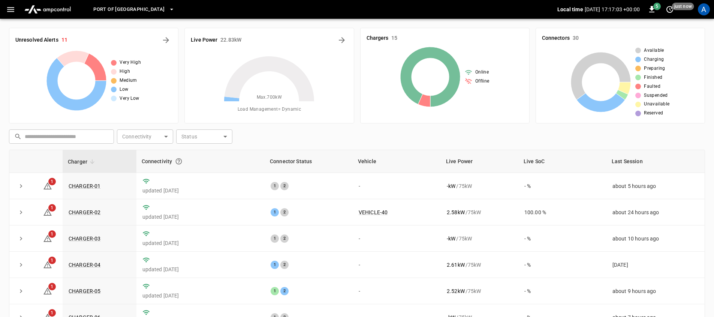
click at [0, 11] on div "[GEOGRAPHIC_DATA] Local time [DATE] 17:17:03 +00:00 5 just now A" at bounding box center [357, 9] width 714 height 19
click at [3, 11] on button "button" at bounding box center [10, 10] width 15 height 14
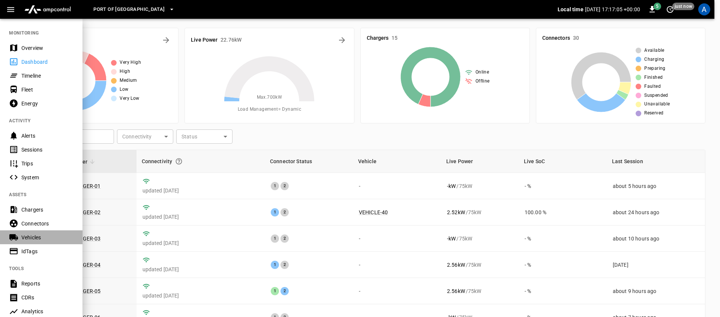
drag, startPoint x: 58, startPoint y: 236, endPoint x: 311, endPoint y: 128, distance: 274.7
click at [59, 236] on div "Vehicles" at bounding box center [47, 238] width 52 height 8
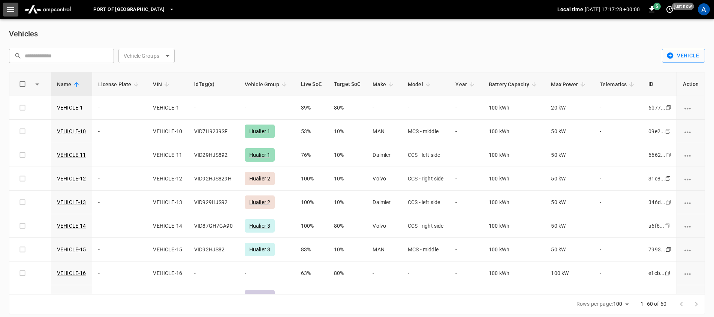
click at [12, 6] on icon "button" at bounding box center [10, 9] width 9 height 9
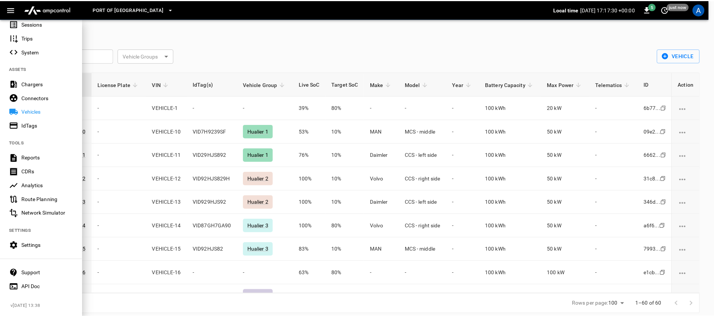
scroll to position [131, 0]
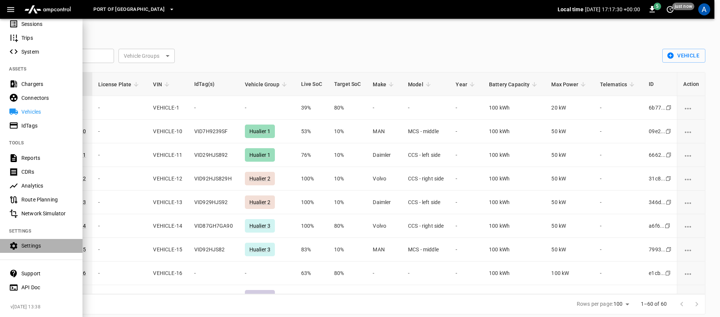
click at [48, 245] on div "Settings" at bounding box center [41, 246] width 83 height 14
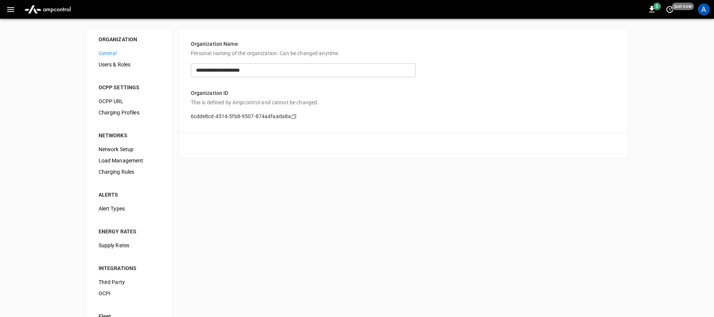
scroll to position [2, 0]
click at [122, 174] on span "Charging Rules" at bounding box center [130, 171] width 62 height 8
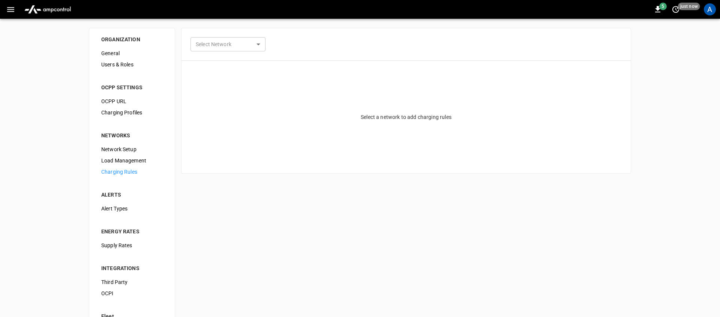
click at [221, 47] on body "5 just now A ORGANIZATION General Users & Roles OCPP SETTINGS OCPP URL Charging…" at bounding box center [360, 181] width 720 height 362
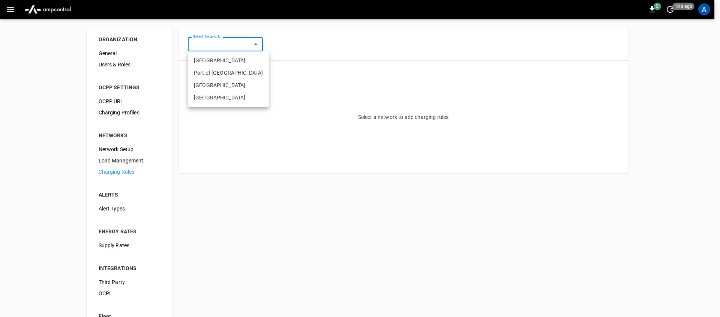
click at [223, 64] on li "[GEOGRAPHIC_DATA]" at bounding box center [228, 60] width 81 height 12
type input "**********"
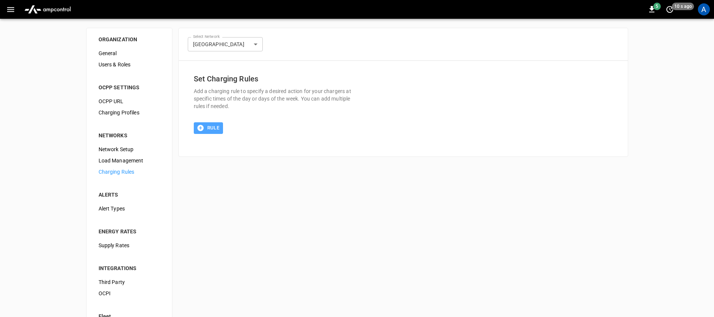
click at [209, 127] on button "Rule" at bounding box center [209, 128] width 30 height 12
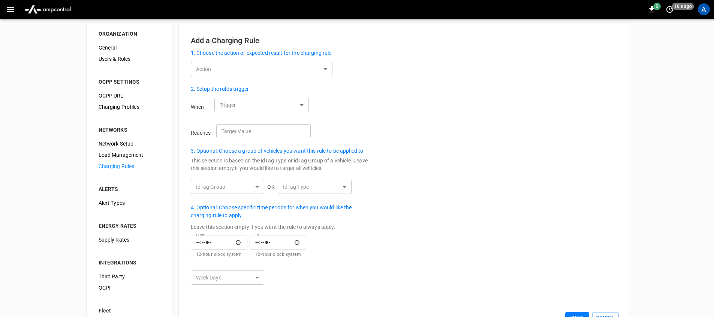
scroll to position [6, 0]
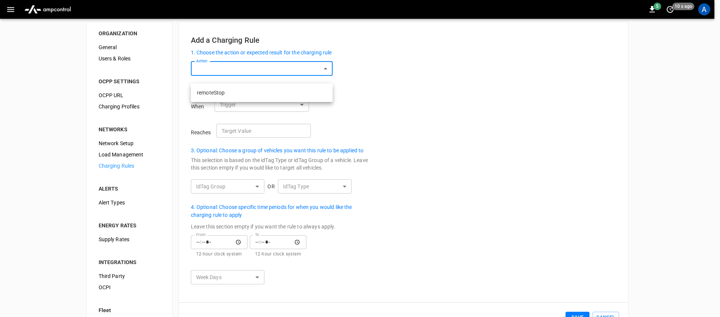
click at [230, 82] on body "5 10 s ago A ORGANIZATION General Users & Roles OCPP SETTINGS OCPP URL Charging…" at bounding box center [360, 175] width 720 height 362
click at [220, 91] on li "remoteStop" at bounding box center [262, 93] width 142 height 12
type input "**********"
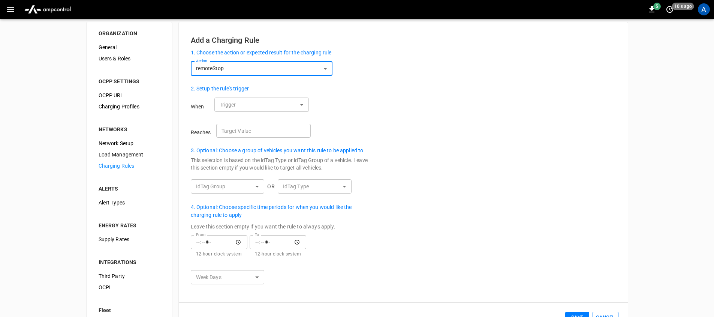
click at [226, 112] on body "**********" at bounding box center [357, 175] width 714 height 362
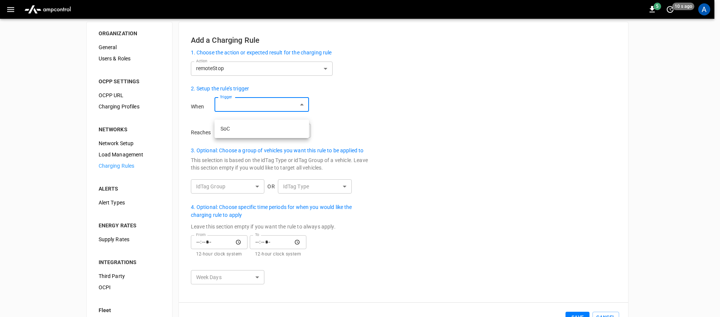
click at [227, 122] on ul "SoC" at bounding box center [262, 129] width 95 height 18
click at [228, 126] on li "SoC" at bounding box center [262, 129] width 95 height 12
type input "***"
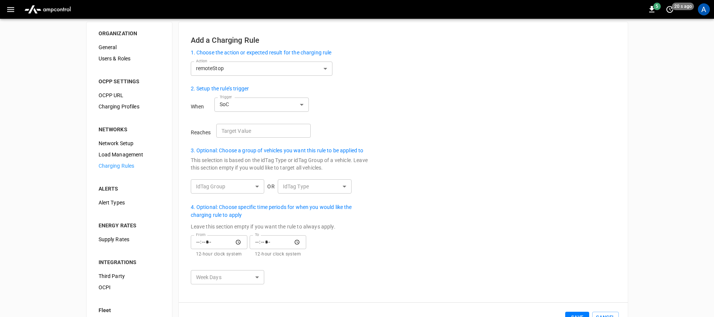
click at [248, 138] on input "Target Value" at bounding box center [263, 131] width 95 height 14
type input "**"
click at [441, 158] on div "**********" at bounding box center [403, 162] width 449 height 281
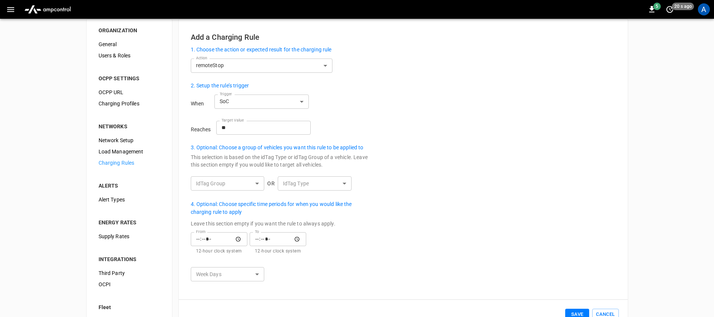
scroll to position [15, 0]
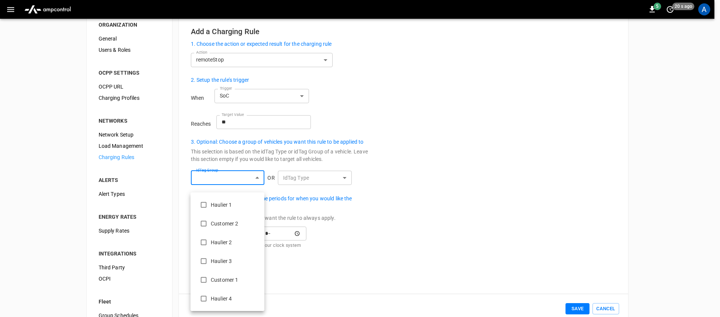
click at [242, 183] on body "**********" at bounding box center [360, 166] width 720 height 362
click at [396, 244] on div at bounding box center [360, 158] width 720 height 317
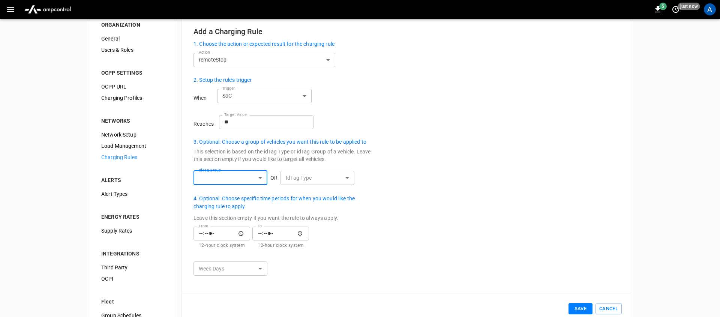
click at [345, 183] on body "**********" at bounding box center [360, 166] width 720 height 362
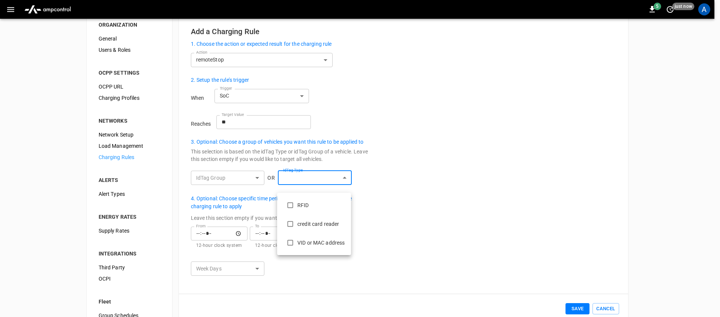
click at [298, 209] on li "RFID" at bounding box center [314, 205] width 74 height 19
type input "****"
click at [407, 194] on div at bounding box center [360, 158] width 720 height 317
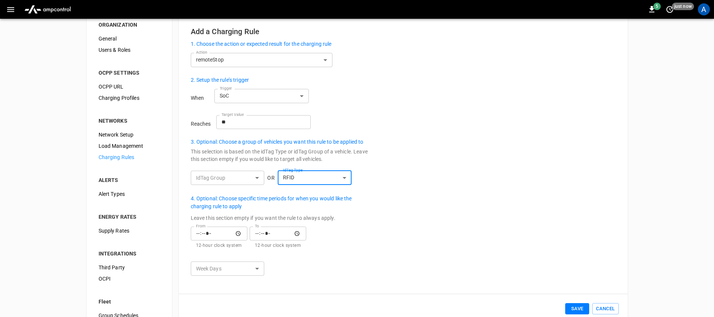
click at [251, 272] on body "**********" at bounding box center [357, 166] width 714 height 362
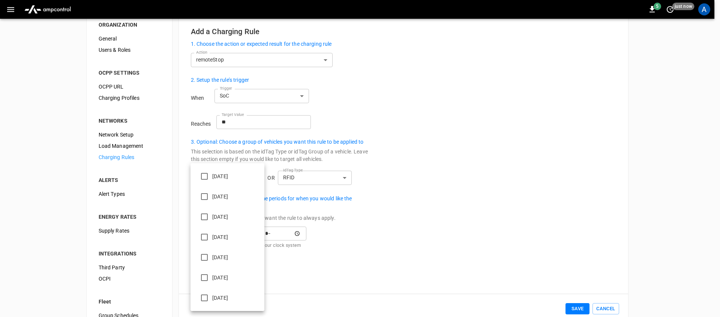
click at [352, 268] on div at bounding box center [360, 158] width 720 height 317
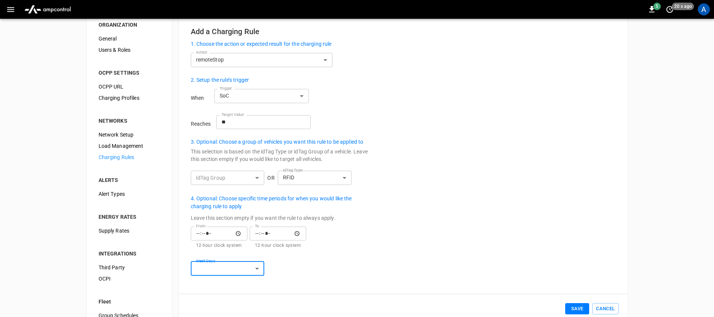
click at [567, 233] on div "**********" at bounding box center [403, 154] width 449 height 281
click at [57, 15] on img "menu" at bounding box center [47, 9] width 53 height 14
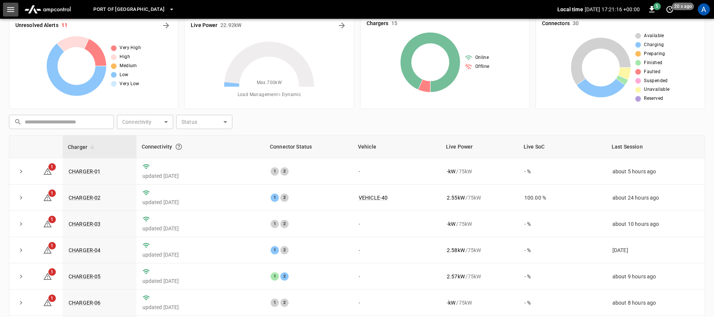
click at [5, 9] on button "button" at bounding box center [10, 10] width 15 height 14
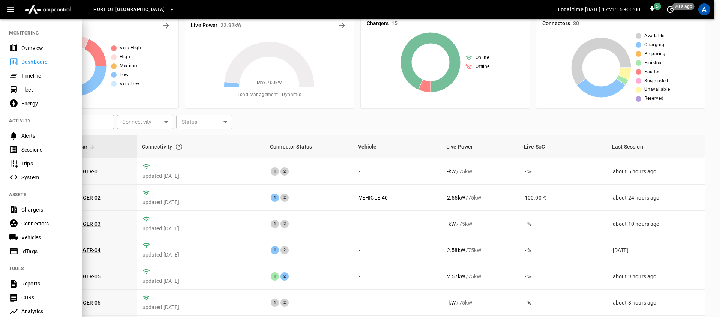
click at [243, 166] on div at bounding box center [360, 158] width 720 height 317
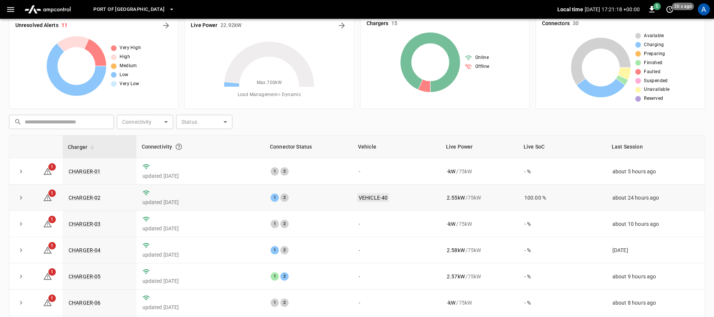
click at [360, 195] on link "VEHICLE-40" at bounding box center [373, 197] width 32 height 9
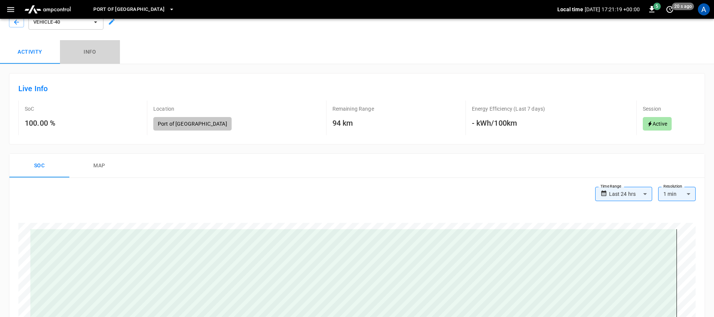
click at [102, 54] on button "Info" at bounding box center [90, 52] width 60 height 24
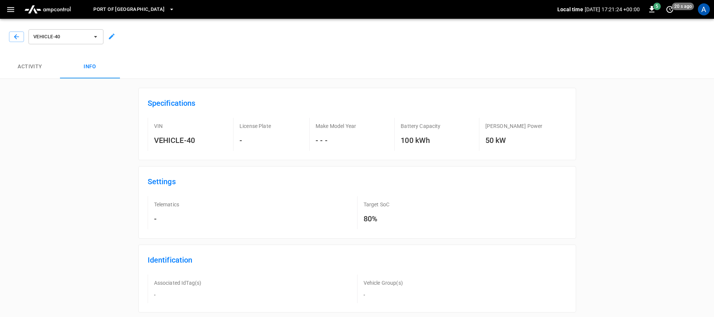
click at [116, 41] on div "VEHICLE-40" at bounding box center [355, 35] width 717 height 39
click at [115, 40] on icon at bounding box center [112, 37] width 8 height 8
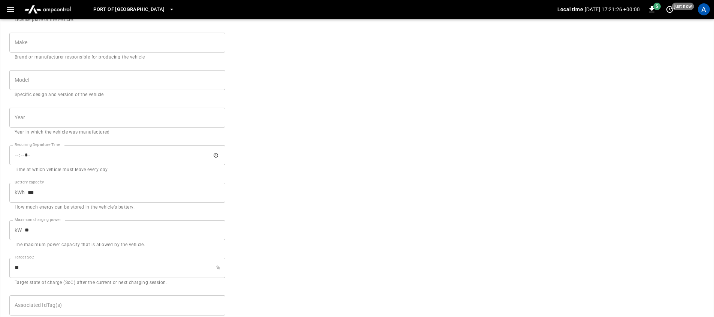
scroll to position [275, 0]
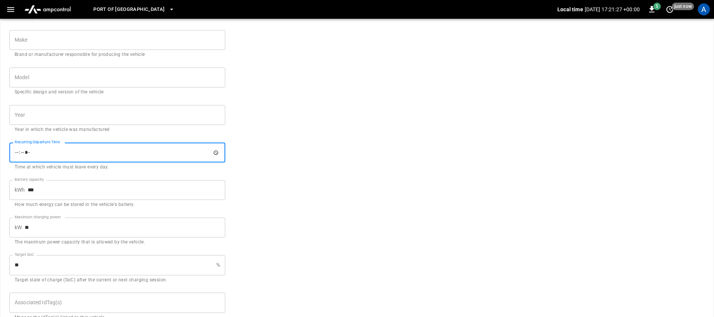
click at [146, 150] on input "Recurring Departure Time" at bounding box center [117, 153] width 216 height 20
click at [215, 153] on input "Recurring Departure Time" at bounding box center [117, 153] width 216 height 20
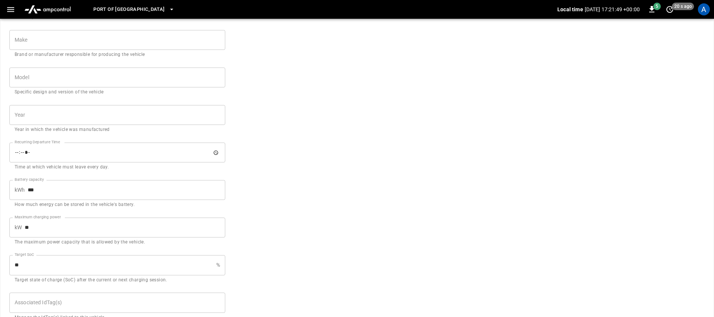
click at [381, 126] on form "**********" at bounding box center [357, 58] width 696 height 567
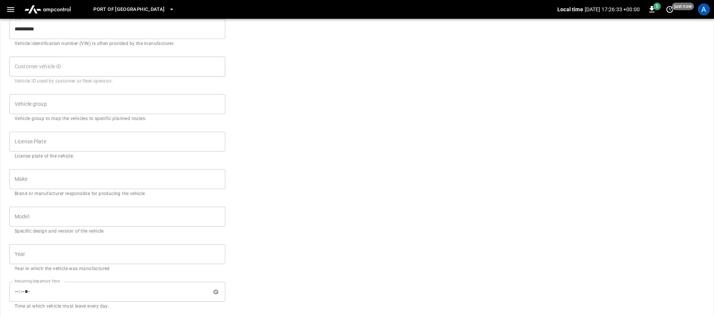
scroll to position [0, 0]
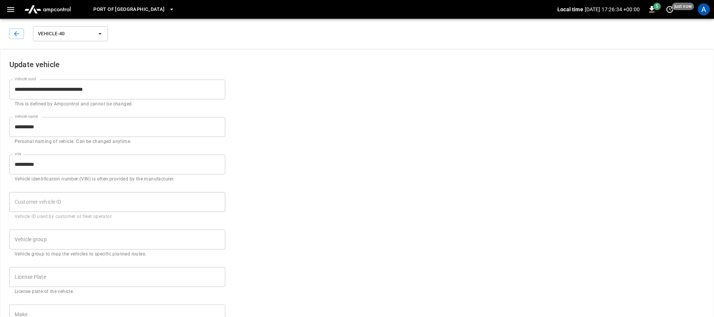
click at [59, 9] on img "menu" at bounding box center [47, 9] width 53 height 14
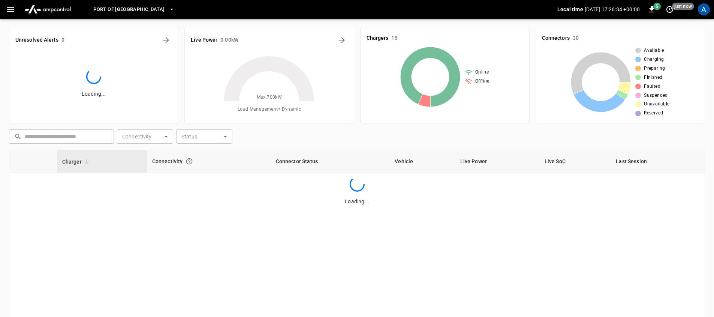
drag, startPoint x: 11, startPoint y: 8, endPoint x: 17, endPoint y: 12, distance: 7.1
click at [11, 8] on icon "button" at bounding box center [10, 9] width 9 height 9
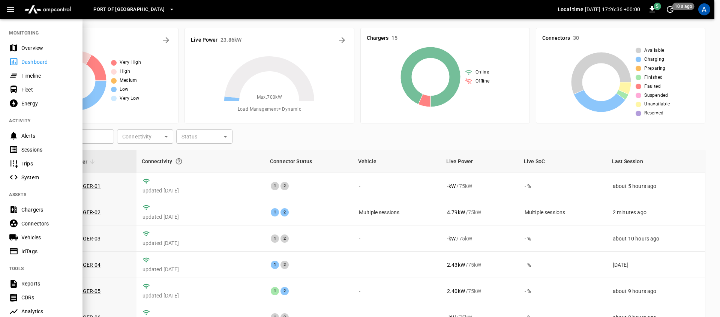
click at [44, 161] on div "Trips" at bounding box center [47, 164] width 52 height 8
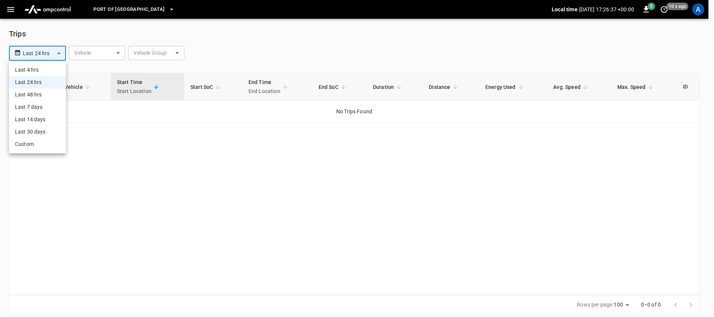
click at [54, 53] on body "**********" at bounding box center [357, 162] width 714 height 324
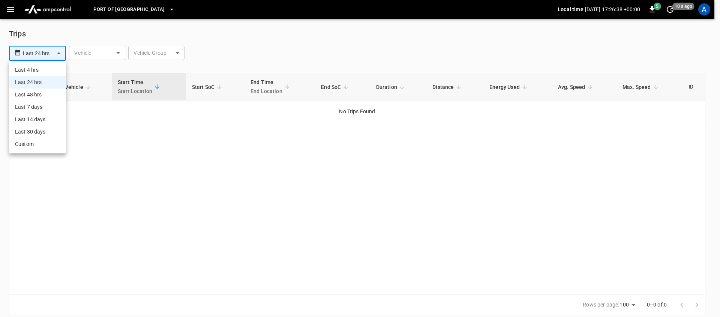
click at [44, 135] on li "Last 30 days" at bounding box center [37, 132] width 57 height 12
type input "**********"
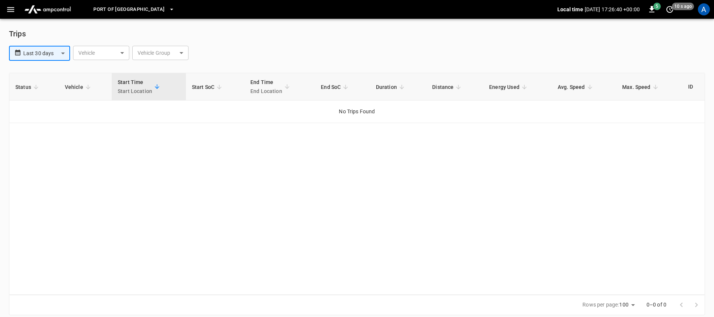
click at [53, 7] on img "menu" at bounding box center [47, 9] width 53 height 14
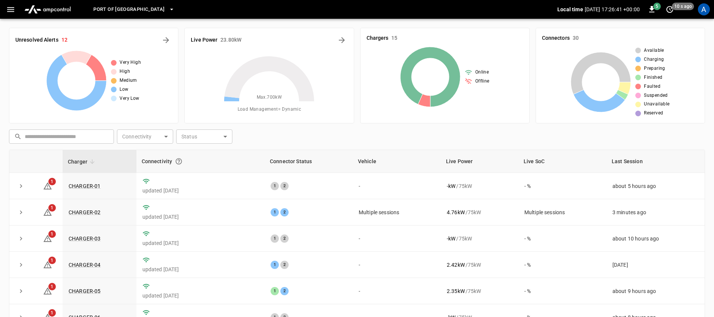
click at [254, 158] on th "Connectivity" at bounding box center [201, 161] width 128 height 23
drag, startPoint x: 397, startPoint y: 132, endPoint x: 344, endPoint y: 56, distance: 93.2
click at [397, 132] on div "​ ​ Connectivity ​ Connectivity Status ​ Status" at bounding box center [355, 134] width 699 height 17
click at [342, 36] on icon "Energy Overview" at bounding box center [342, 40] width 9 height 9
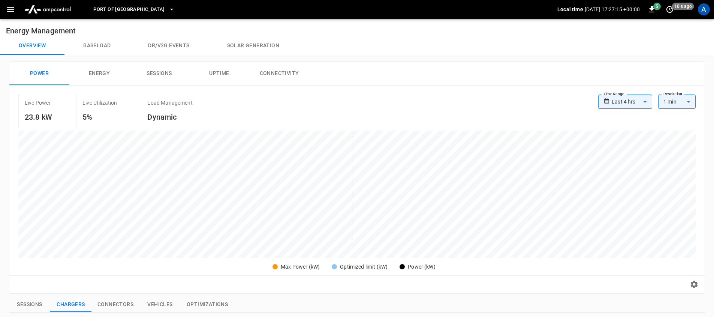
click at [612, 100] on div "**********" at bounding box center [626, 102] width 54 height 14
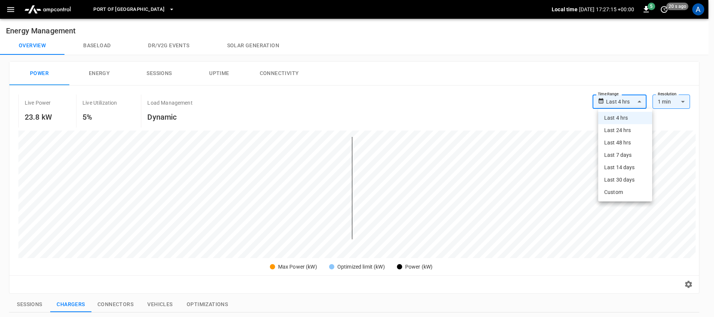
click at [634, 104] on body "**********" at bounding box center [357, 295] width 714 height 591
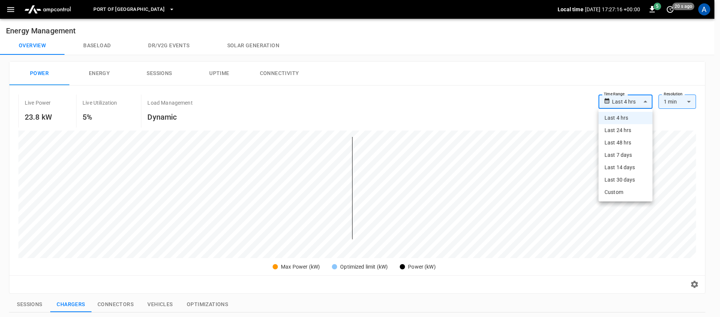
click at [634, 141] on li "Last 48 hrs" at bounding box center [626, 143] width 54 height 12
type input "**********"
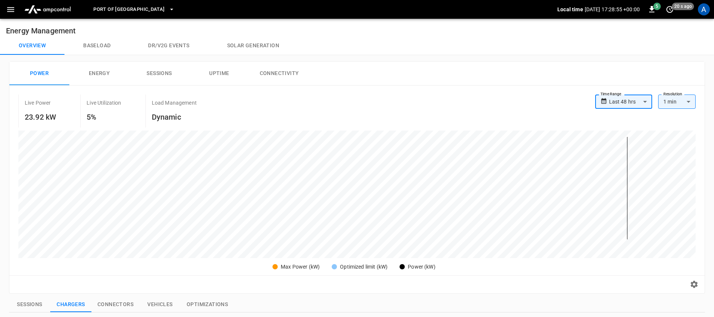
click at [260, 96] on div "Live Power 23.92 kW Live Utilization 5% Load Management Dynamic" at bounding box center [306, 111] width 577 height 33
click at [54, 8] on img "menu" at bounding box center [47, 9] width 53 height 14
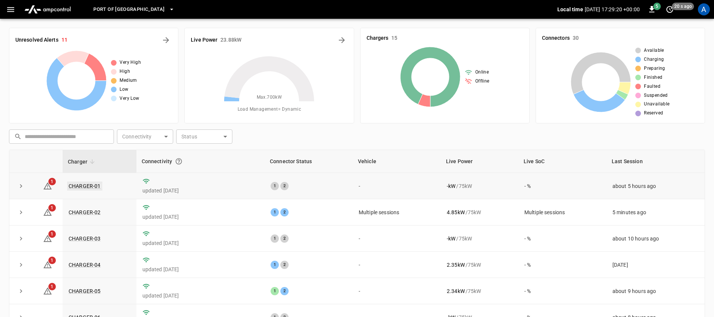
click at [85, 184] on link "CHARGER-01" at bounding box center [84, 186] width 35 height 9
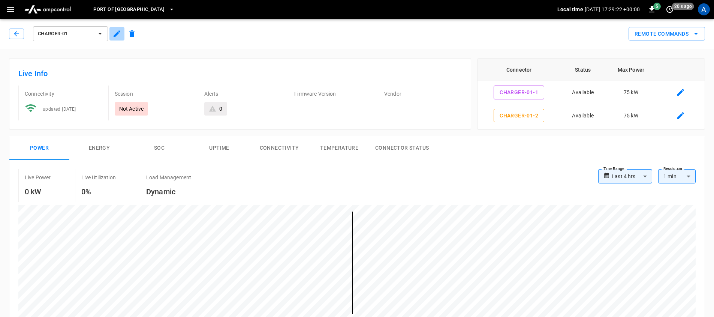
click at [114, 34] on icon "button" at bounding box center [117, 33] width 9 height 9
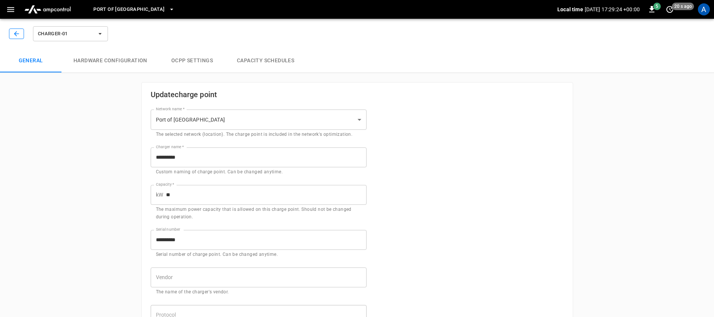
click at [15, 33] on icon "button" at bounding box center [16, 33] width 5 height 5
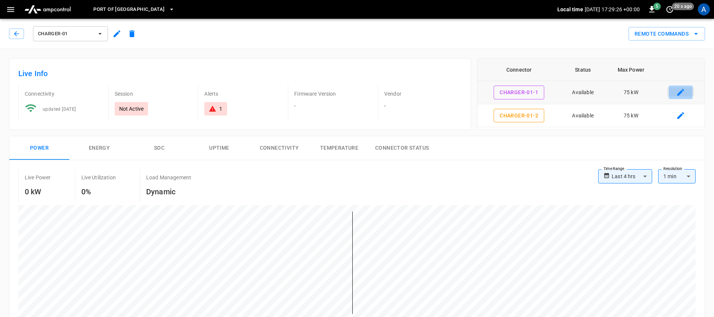
click at [680, 92] on icon "connector table" at bounding box center [681, 92] width 7 height 7
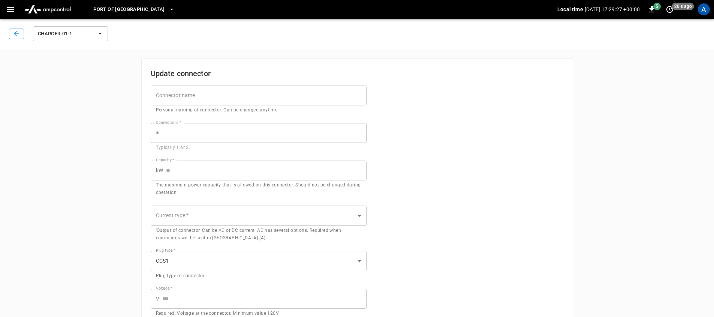
type input "**********"
type input "**"
type input "***"
type input "*"
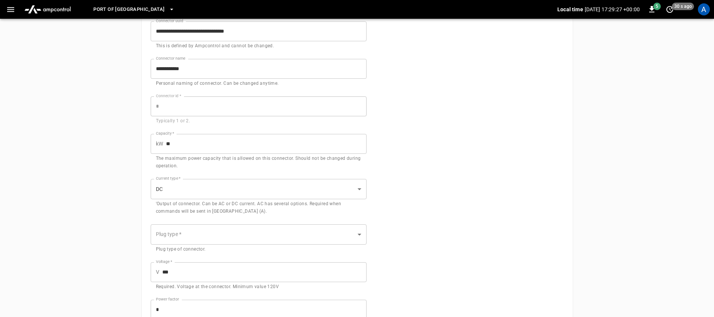
scroll to position [189, 0]
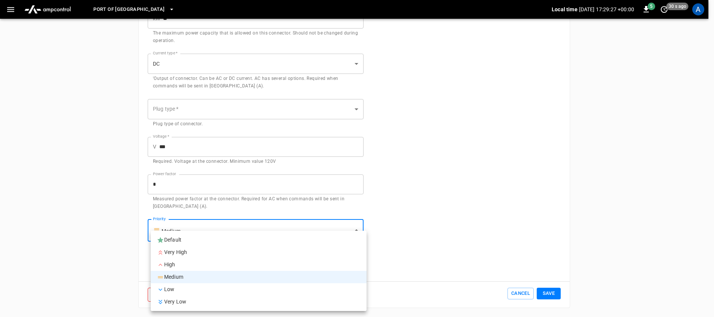
click at [177, 235] on body "**********" at bounding box center [357, 64] width 714 height 506
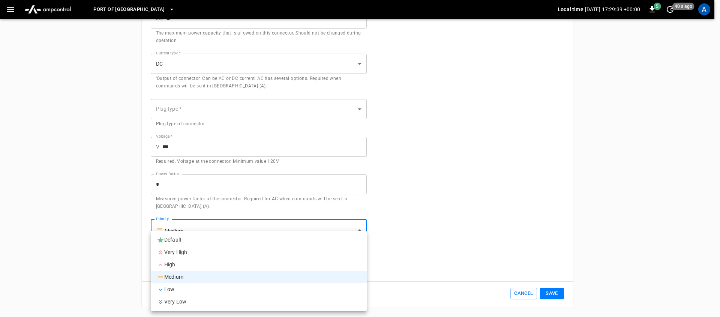
click at [133, 266] on div at bounding box center [360, 158] width 720 height 317
click at [183, 229] on body "**********" at bounding box center [360, 64] width 720 height 506
click at [94, 235] on div at bounding box center [360, 158] width 720 height 317
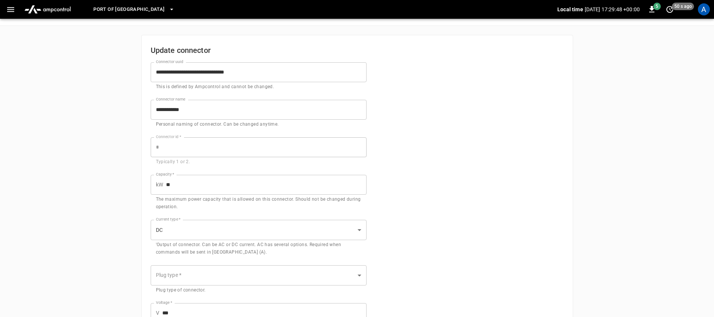
scroll to position [0, 0]
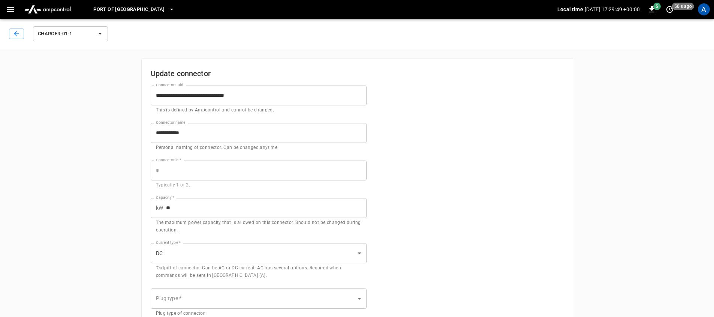
click at [52, 7] on img "menu" at bounding box center [47, 9] width 53 height 14
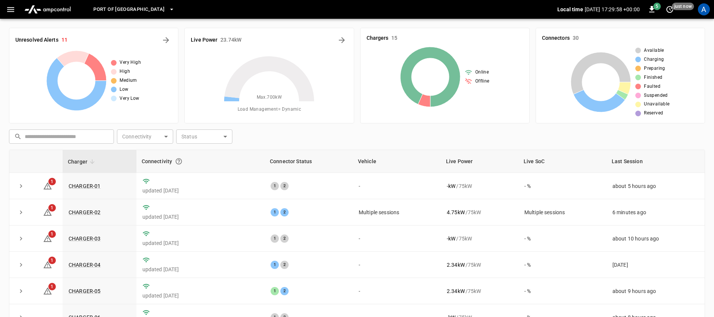
click at [14, 6] on icon "button" at bounding box center [10, 9] width 9 height 9
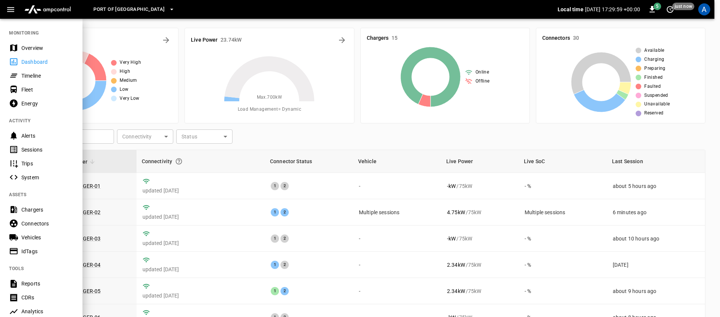
click at [50, 237] on div "Vehicles" at bounding box center [47, 238] width 52 height 8
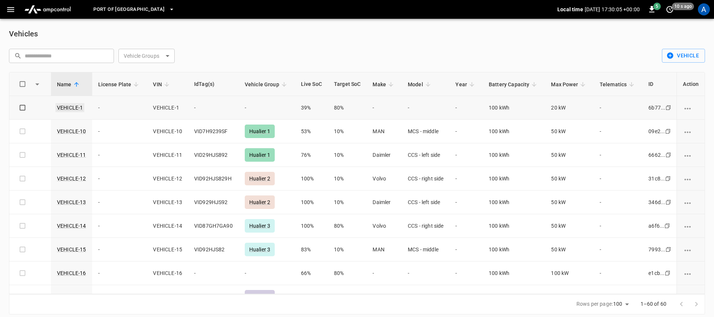
click at [74, 109] on link "VEHICLE-1" at bounding box center [70, 107] width 29 height 9
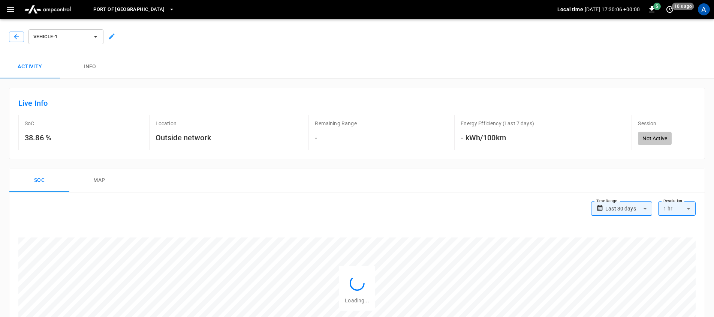
click at [110, 35] on icon at bounding box center [112, 37] width 8 height 8
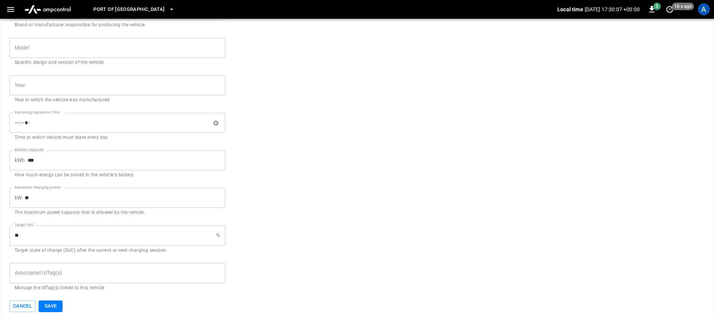
scroll to position [309, 0]
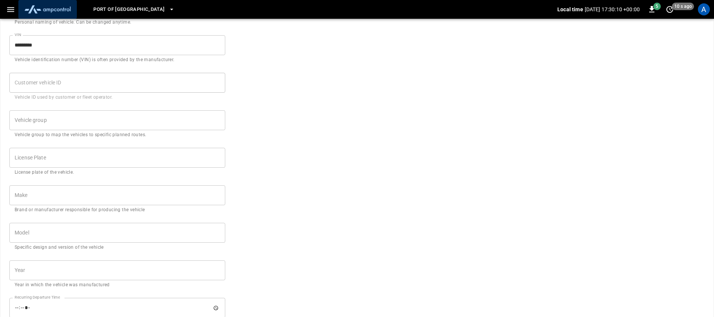
drag, startPoint x: 44, startPoint y: 9, endPoint x: 24, endPoint y: 8, distance: 19.5
click at [44, 10] on img "menu" at bounding box center [47, 9] width 53 height 14
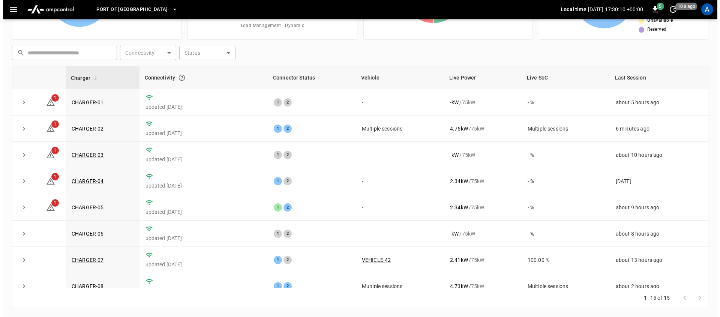
scroll to position [84, 0]
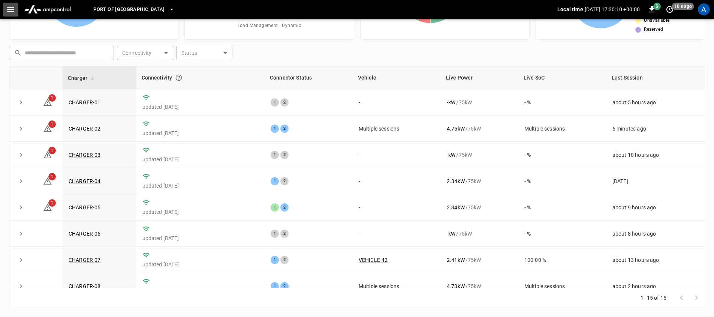
click at [6, 9] on icon "button" at bounding box center [10, 9] width 9 height 9
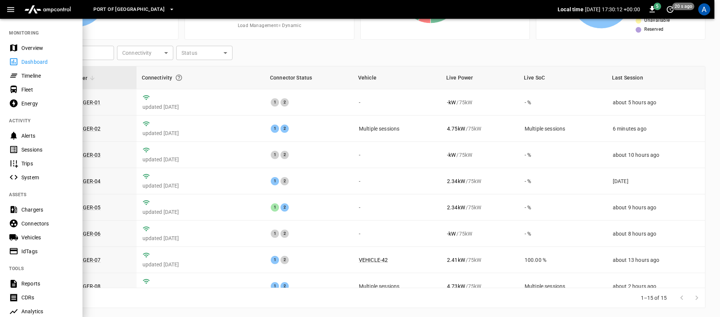
click at [43, 253] on div "IdTags" at bounding box center [47, 252] width 52 height 8
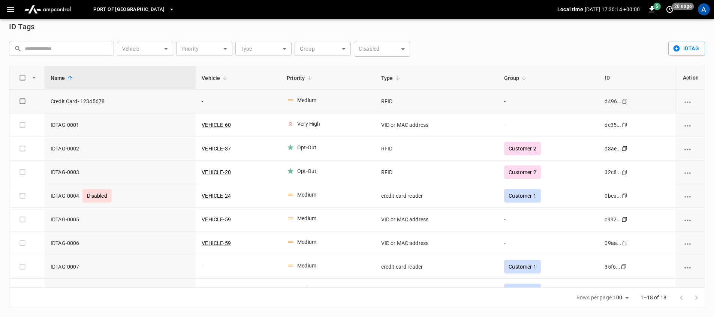
click at [305, 103] on div "Medium" at bounding box center [306, 100] width 19 height 8
click at [308, 125] on div "Very High" at bounding box center [308, 124] width 23 height 8
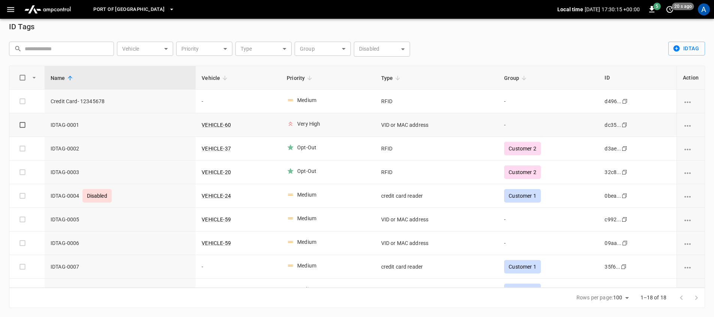
click at [132, 123] on span "IDTAG-0001" at bounding box center [120, 125] width 139 height 8
drag, startPoint x: 42, startPoint y: 123, endPoint x: 489, endPoint y: 128, distance: 447.1
click at [489, 128] on tr "IDTAG-0001 VEHICLE-60 Very High VID or MAC address - dc35... Copy" at bounding box center [357, 125] width 696 height 24
click at [300, 127] on div "Very High" at bounding box center [308, 124] width 23 height 8
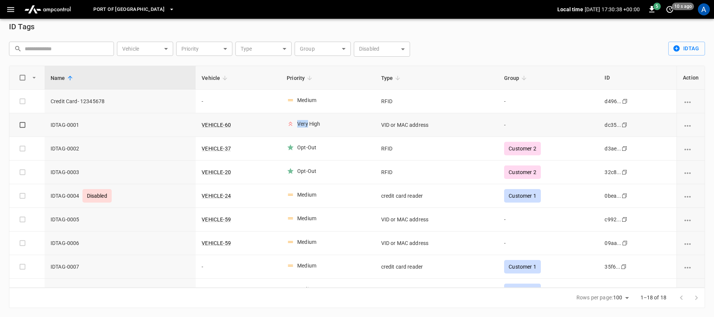
click at [295, 127] on div at bounding box center [295, 127] width 0 height 0
click at [315, 125] on div "Very High" at bounding box center [308, 124] width 23 height 8
click at [48, 10] on img "menu" at bounding box center [47, 9] width 53 height 14
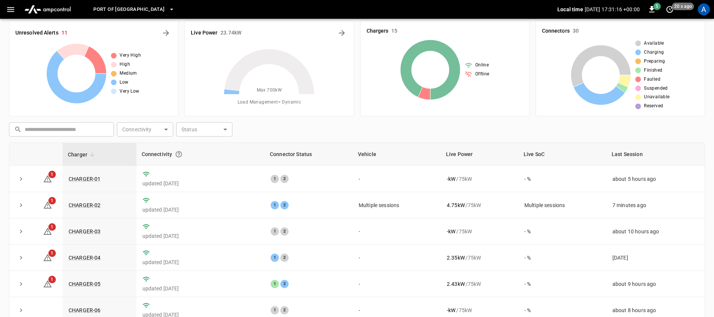
drag, startPoint x: 8, startPoint y: 11, endPoint x: 12, endPoint y: 10, distance: 4.6
click at [9, 11] on icon "button" at bounding box center [10, 9] width 7 height 5
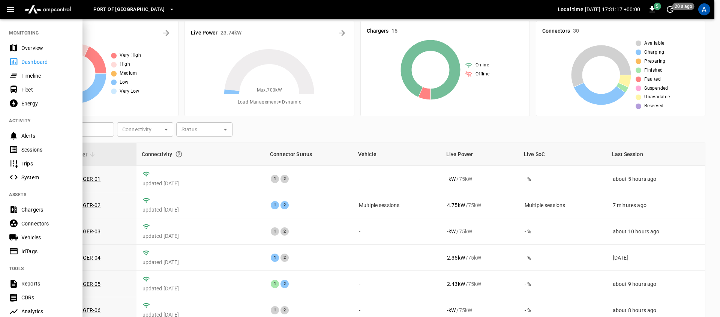
click at [40, 90] on div "Fleet" at bounding box center [47, 90] width 52 height 8
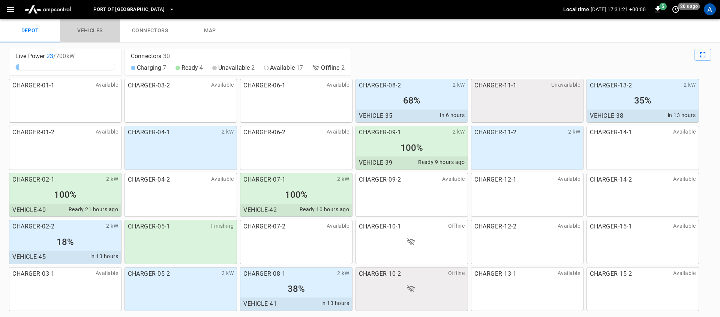
click at [95, 31] on link "vehicles" at bounding box center [90, 31] width 60 height 24
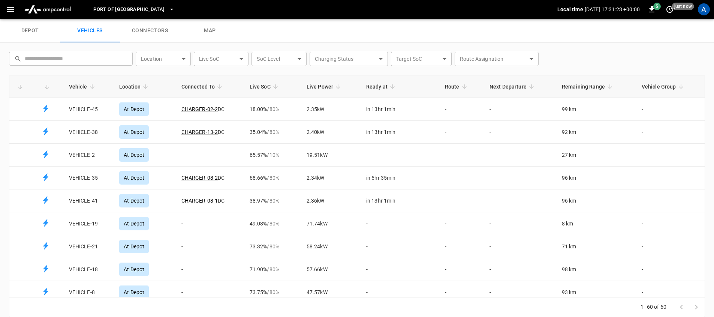
click at [0, 9] on div "[GEOGRAPHIC_DATA] Local time [DATE] 17:31:23 +00:00 5 just now A" at bounding box center [357, 9] width 714 height 19
click at [15, 10] on icon "button" at bounding box center [10, 9] width 9 height 9
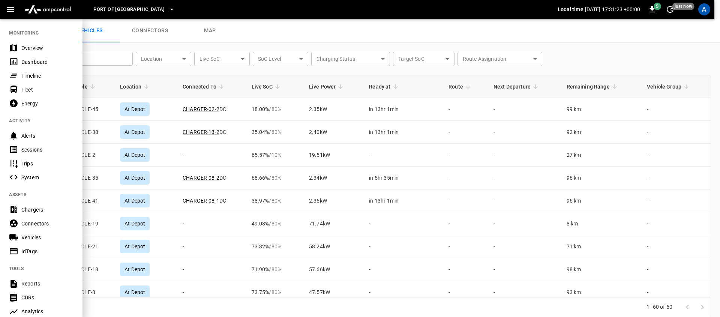
click at [148, 40] on div at bounding box center [360, 158] width 720 height 317
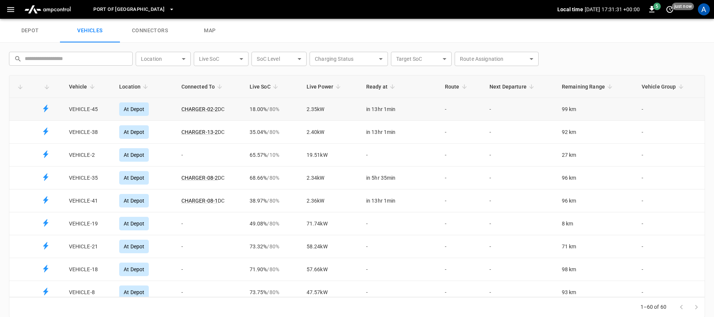
click at [276, 113] on td "18.00% / 80 %" at bounding box center [272, 109] width 57 height 23
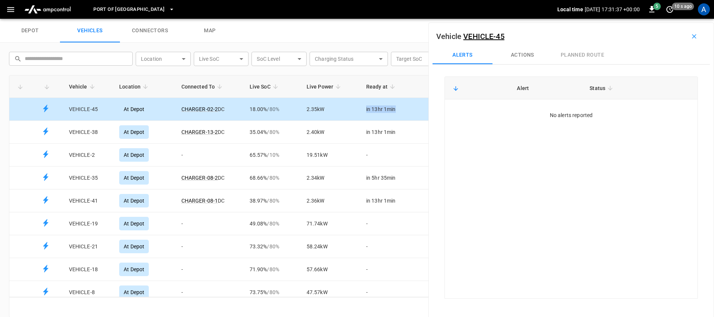
drag, startPoint x: 367, startPoint y: 111, endPoint x: 401, endPoint y: 113, distance: 34.2
click at [401, 113] on td "in 13hr 1min" at bounding box center [399, 109] width 79 height 23
click at [515, 59] on button "Actions" at bounding box center [523, 55] width 60 height 18
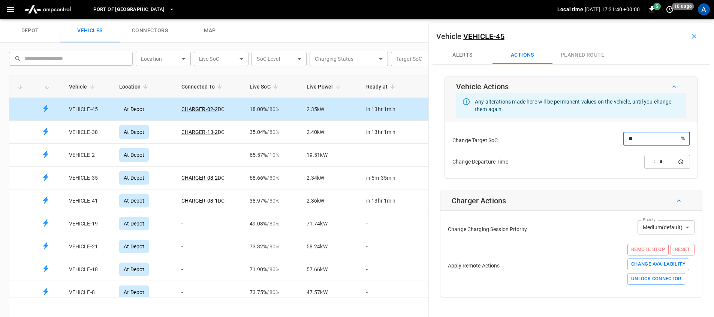
click at [644, 134] on input "**" at bounding box center [653, 139] width 58 height 14
click at [553, 152] on div "Change Target SoC ** % ​ Change Departure Time ​" at bounding box center [572, 150] width 242 height 45
click at [675, 161] on input "time" at bounding box center [668, 162] width 46 height 14
drag, startPoint x: 575, startPoint y: 184, endPoint x: 576, endPoint y: 195, distance: 10.6
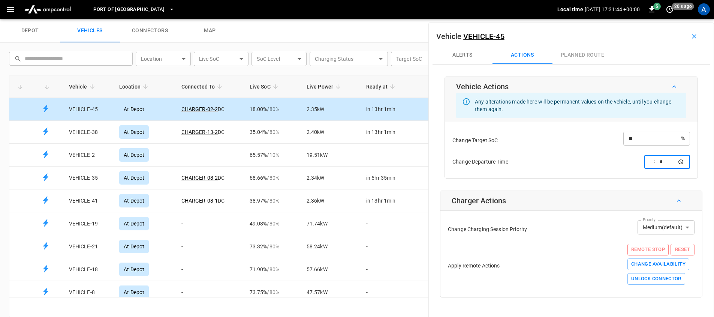
click at [575, 184] on div "Vehicle Actions Any alterations made here will be permanent values on the vehic…" at bounding box center [572, 187] width 278 height 221
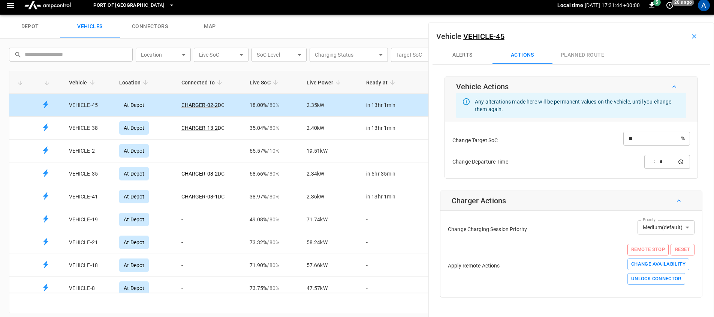
scroll to position [9, 0]
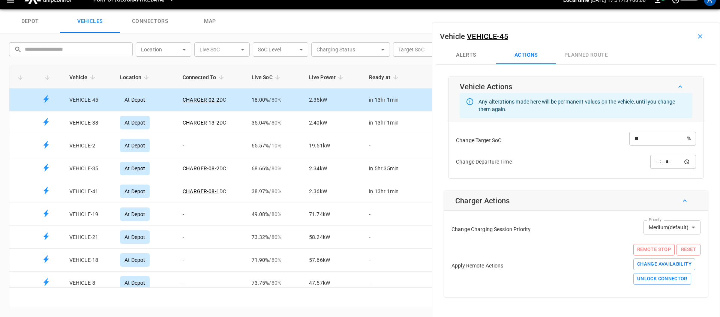
click at [664, 9] on body "[GEOGRAPHIC_DATA] Local time [DATE] 17:31:45 +00:00 5 20 s ago A depot vehicles…" at bounding box center [360, 0] width 720 height 19
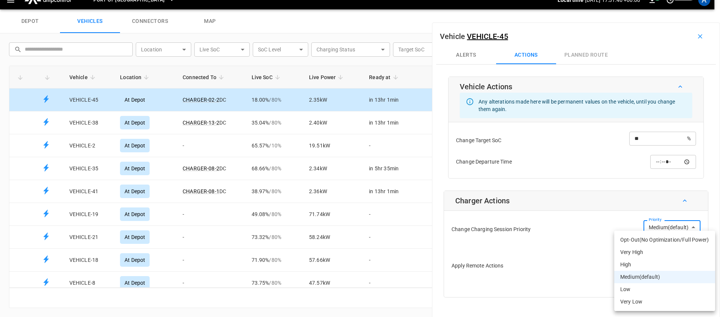
drag, startPoint x: 569, startPoint y: 241, endPoint x: 579, endPoint y: 241, distance: 9.8
click at [570, 241] on div at bounding box center [360, 158] width 720 height 317
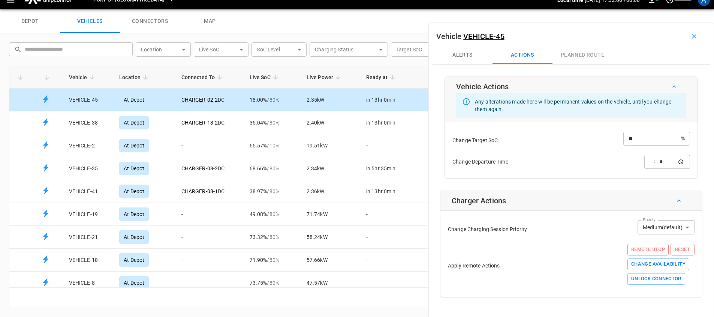
click at [555, 194] on div "Charger Actions" at bounding box center [572, 201] width 262 height 20
click at [552, 192] on div "Charger Actions" at bounding box center [572, 201] width 262 height 20
click at [691, 34] on icon "button" at bounding box center [695, 37] width 8 height 8
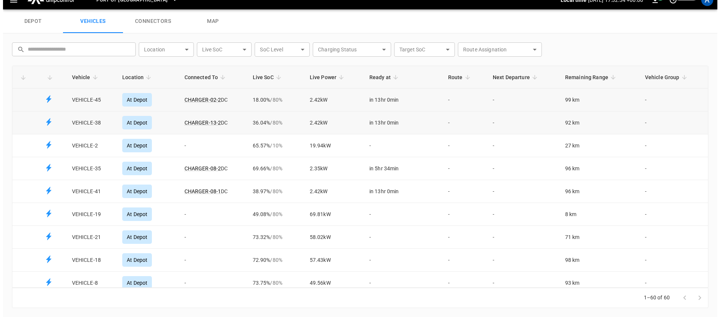
scroll to position [0, 0]
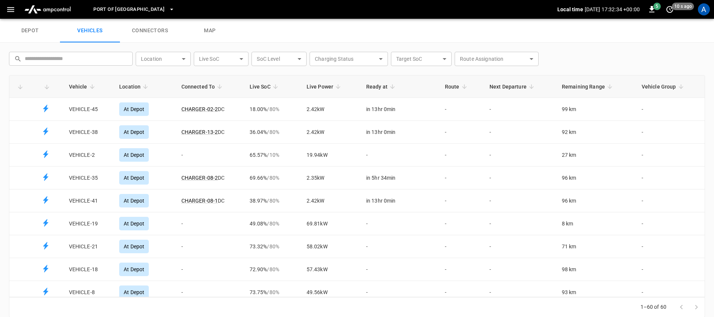
click at [596, 66] on div "​ ​ Location ​ Location Live SoC ​ Live SoC SoC Level ​ socLevel Charging Statu…" at bounding box center [352, 56] width 699 height 20
click at [15, 9] on icon "button" at bounding box center [10, 9] width 9 height 9
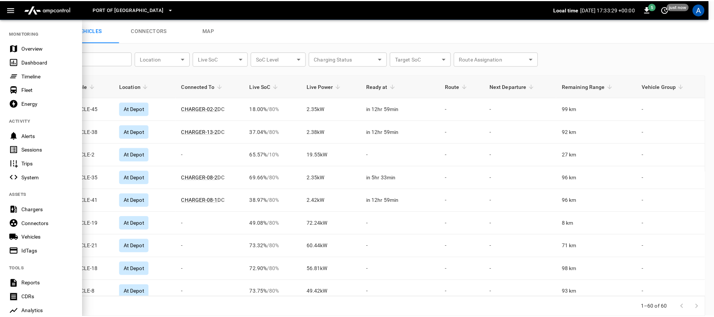
scroll to position [131, 0]
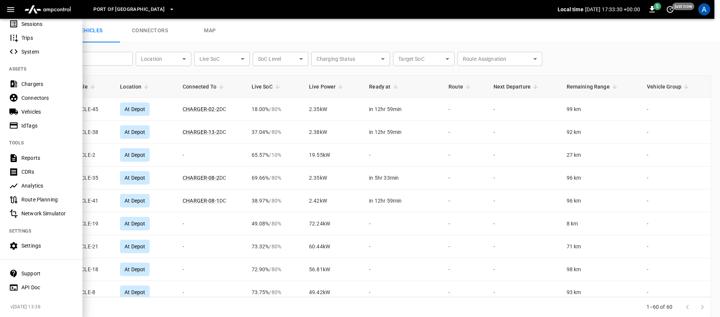
click at [48, 242] on div "Settings" at bounding box center [47, 246] width 52 height 8
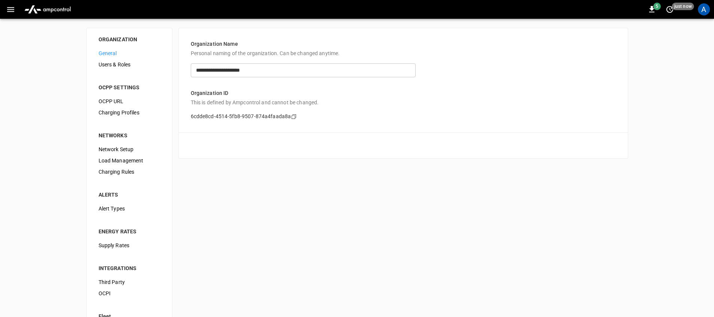
drag, startPoint x: 118, startPoint y: 160, endPoint x: 178, endPoint y: 169, distance: 60.7
click at [118, 160] on span "Load Management" at bounding box center [130, 161] width 62 height 8
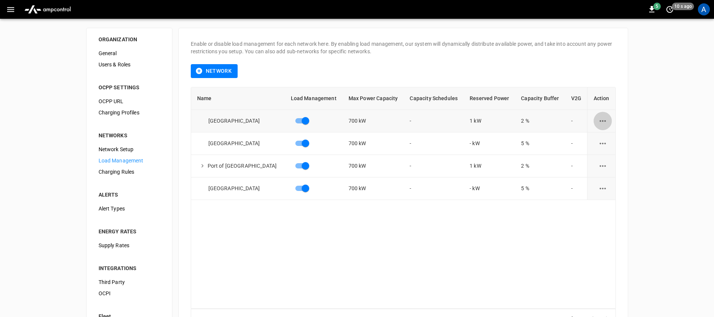
click at [599, 118] on icon "load management options" at bounding box center [603, 120] width 9 height 9
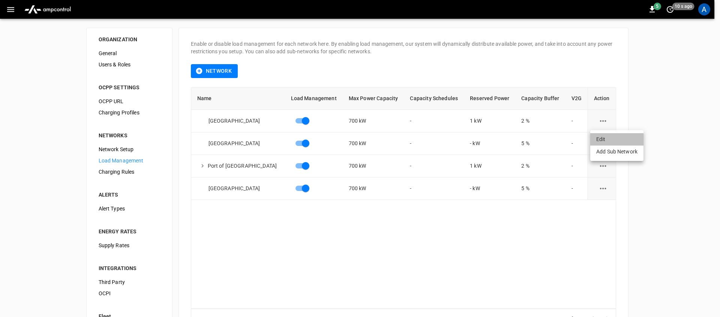
click at [599, 138] on li "Edit" at bounding box center [616, 139] width 53 height 12
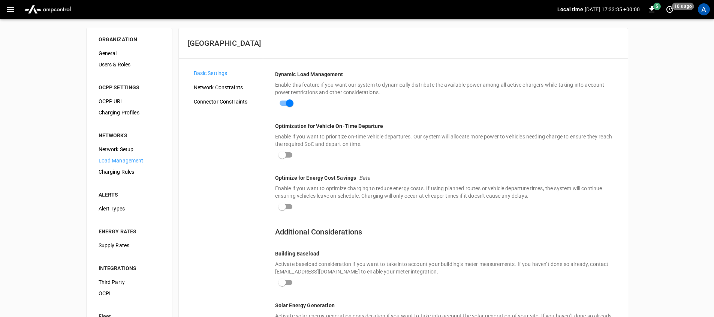
click at [233, 93] on div "Network Constraints" at bounding box center [225, 87] width 75 height 11
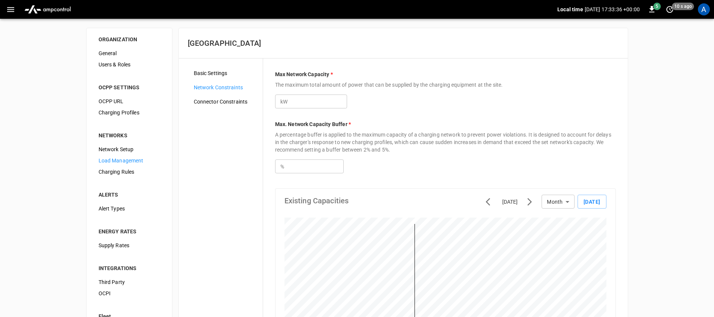
click at [227, 104] on span "Connector Constraints" at bounding box center [225, 102] width 63 height 8
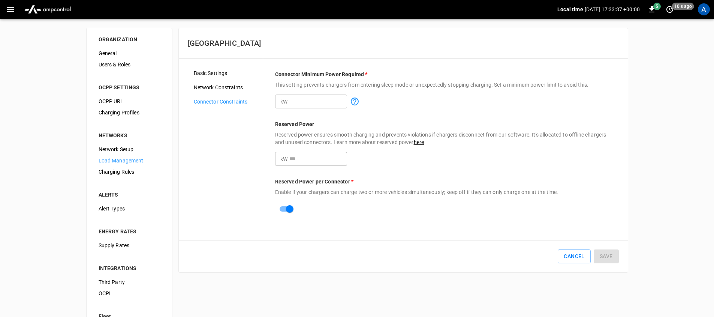
click at [312, 105] on input "*" at bounding box center [319, 102] width 58 height 14
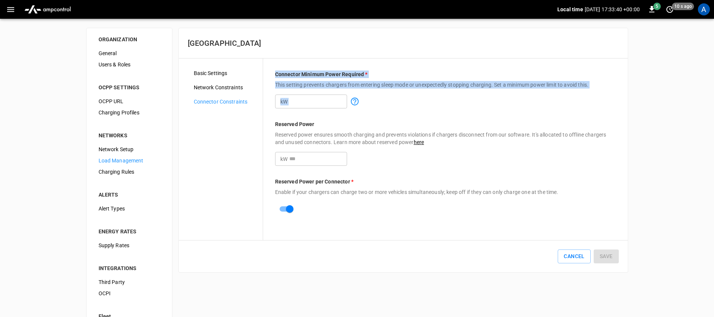
drag, startPoint x: 273, startPoint y: 75, endPoint x: 599, endPoint y: 94, distance: 326.8
click at [599, 94] on div "Connector Minimum Power Required * This setting prevents chargers from entering…" at bounding box center [445, 150] width 365 height 182
click at [320, 102] on input "*" at bounding box center [319, 102] width 58 height 14
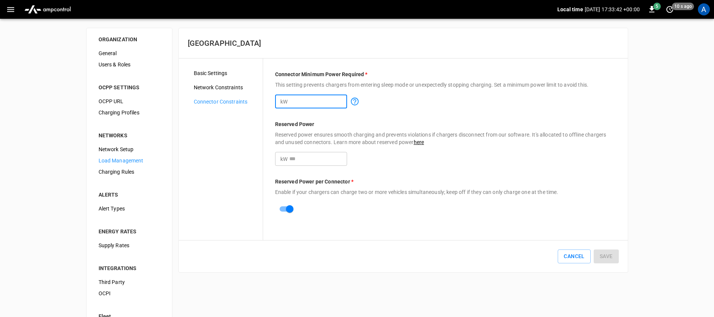
click at [320, 102] on input "*" at bounding box center [319, 102] width 58 height 14
click at [45, 12] on img "menu" at bounding box center [47, 9] width 53 height 14
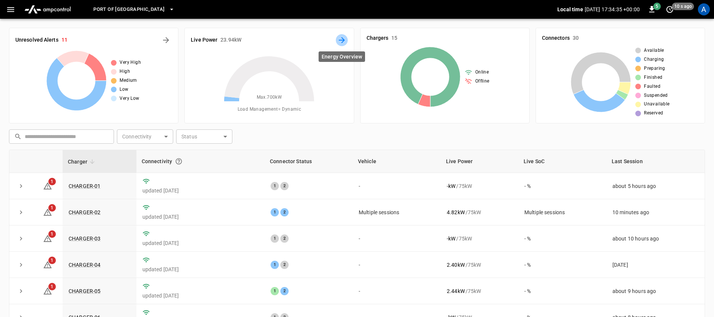
click at [338, 40] on icon "Energy Overview" at bounding box center [342, 40] width 9 height 9
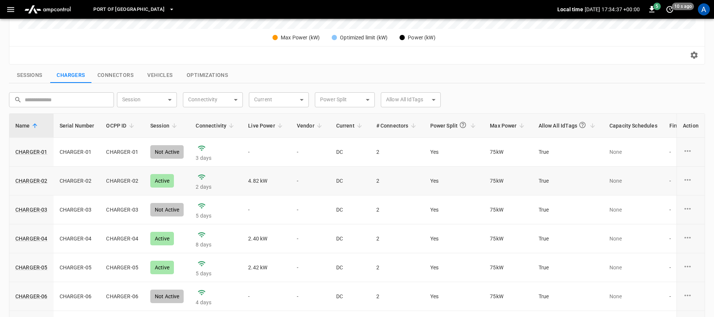
scroll to position [230, 0]
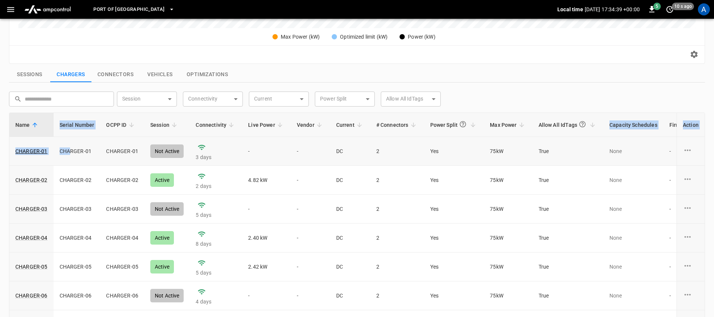
drag, startPoint x: 3, startPoint y: 151, endPoint x: 74, endPoint y: 149, distance: 71.6
click at [71, 150] on div "**********" at bounding box center [357, 93] width 714 height 536
drag, startPoint x: 484, startPoint y: 150, endPoint x: 504, endPoint y: 153, distance: 20.9
click at [504, 153] on td "75 kW" at bounding box center [508, 151] width 48 height 29
click at [497, 152] on td "75 kW" at bounding box center [508, 151] width 48 height 29
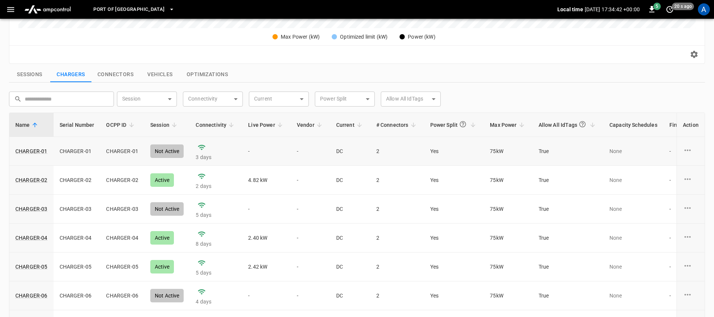
click at [497, 152] on td "75 kW" at bounding box center [508, 151] width 48 height 29
click at [21, 149] on link "CHARGER-01" at bounding box center [31, 151] width 35 height 11
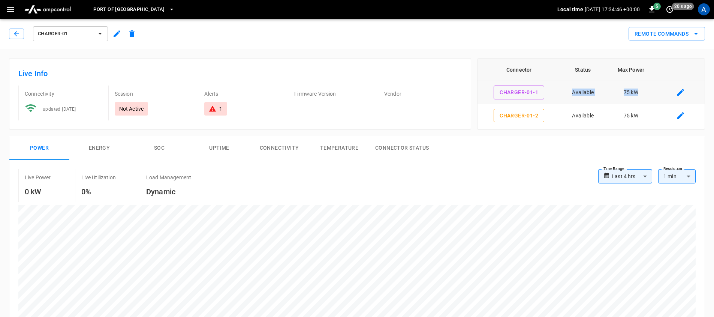
drag, startPoint x: 556, startPoint y: 91, endPoint x: 647, endPoint y: 96, distance: 91.6
click at [647, 96] on tr "CHARGER-01-1 Available 75 kW" at bounding box center [591, 92] width 227 height 23
click at [626, 92] on td "75 kW" at bounding box center [632, 92] width 52 height 23
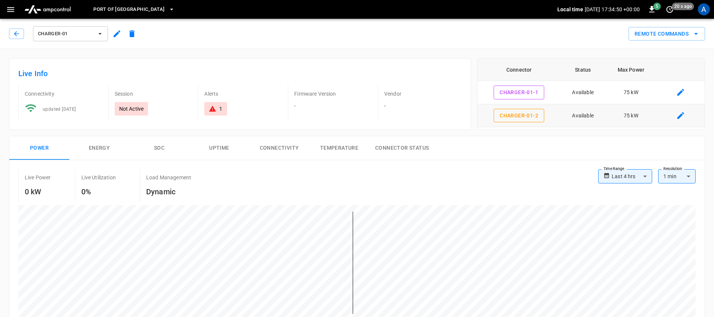
click at [628, 119] on td "75 kW" at bounding box center [632, 115] width 52 height 23
click at [628, 118] on td "75 kW" at bounding box center [632, 115] width 52 height 23
click at [629, 118] on td "75 kW" at bounding box center [632, 115] width 52 height 23
click at [628, 118] on td "75 kW" at bounding box center [632, 115] width 52 height 23
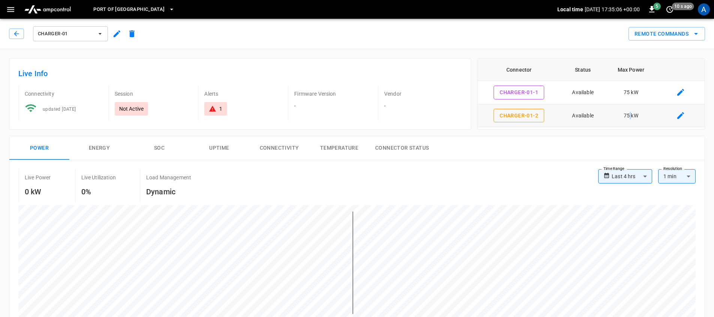
click at [629, 118] on td "75 kW" at bounding box center [632, 115] width 52 height 23
click at [615, 117] on td "75 kW" at bounding box center [632, 115] width 52 height 23
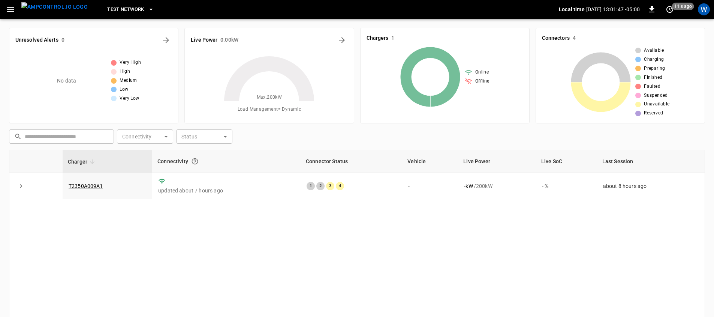
scroll to position [2, 0]
